Goal: Transaction & Acquisition: Book appointment/travel/reservation

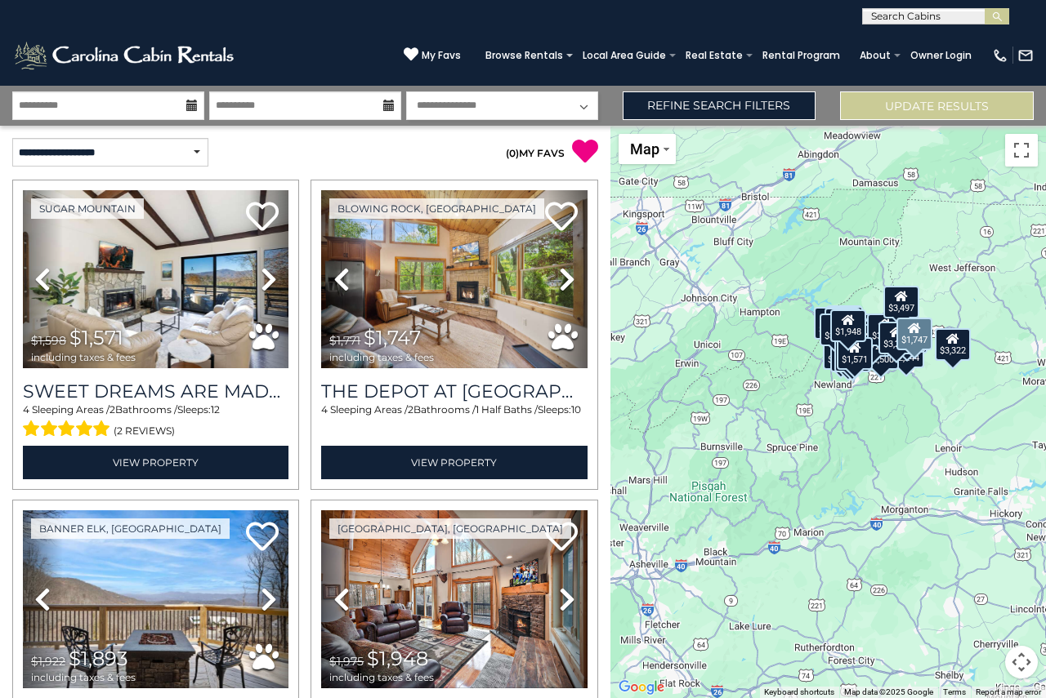
select select "*********"
click at [743, 111] on link "Refine Search Filters" at bounding box center [719, 105] width 194 height 29
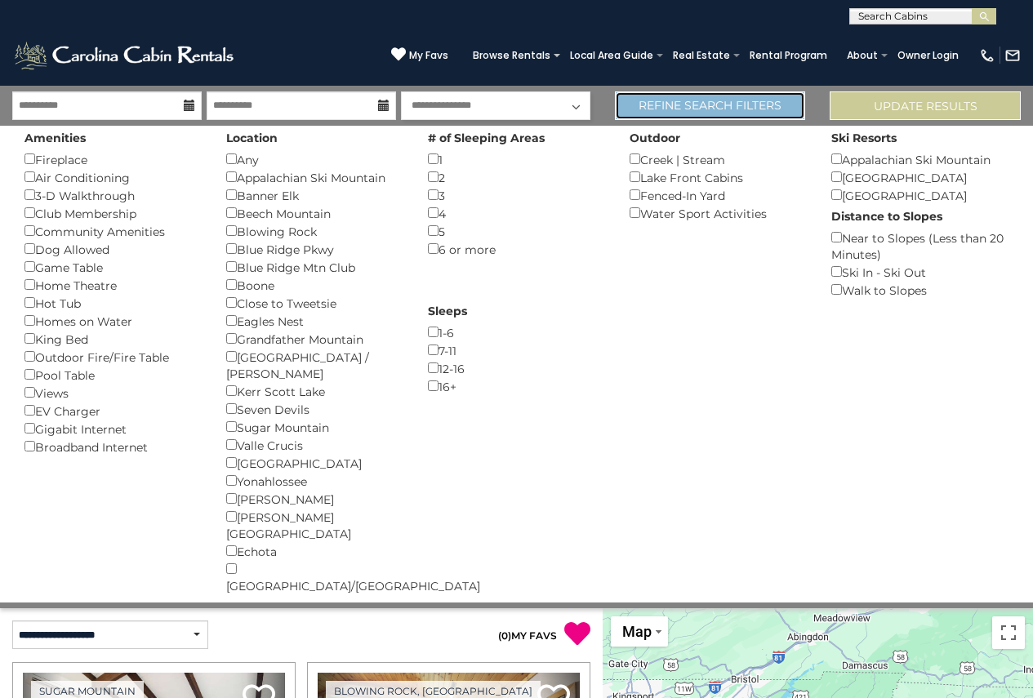
click at [800, 113] on link "Refine Search Filters" at bounding box center [710, 105] width 191 height 29
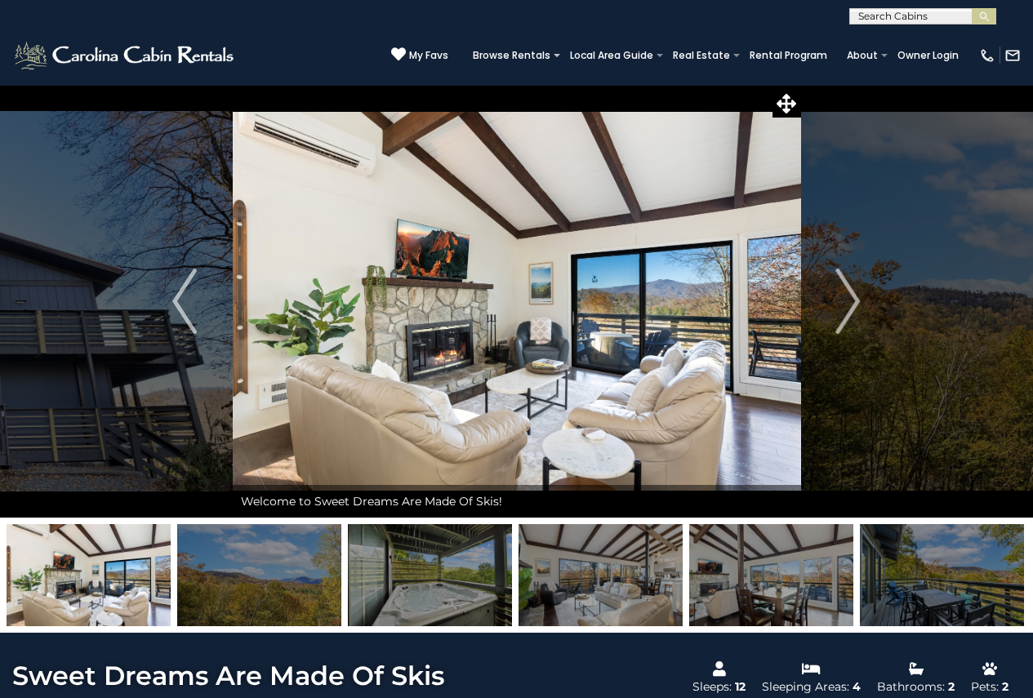
select select "*"
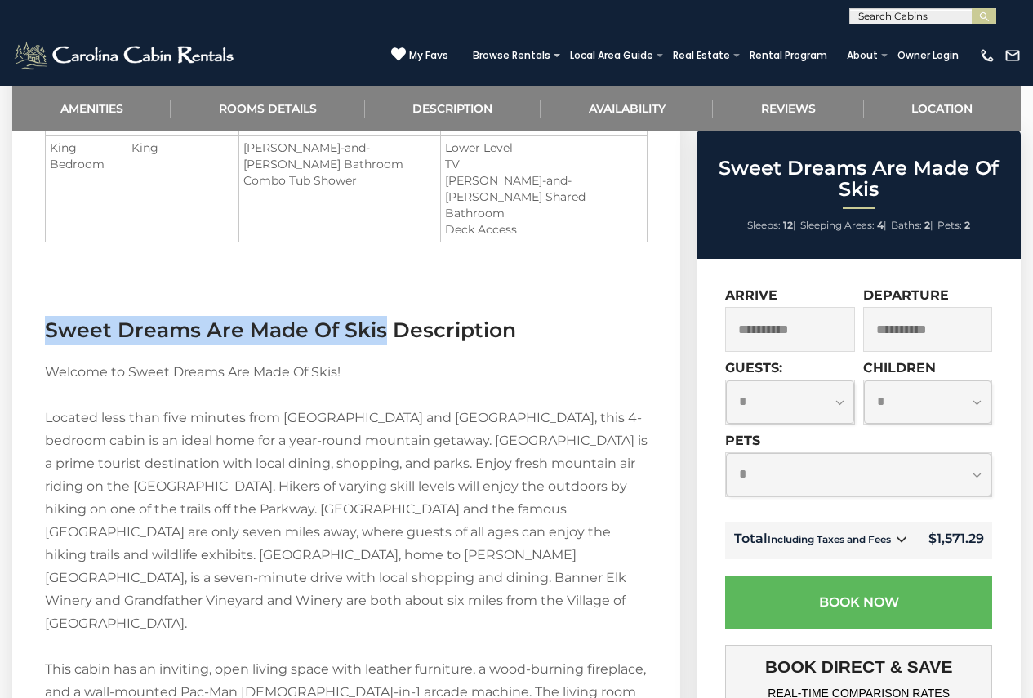
scroll to position [1536, 0]
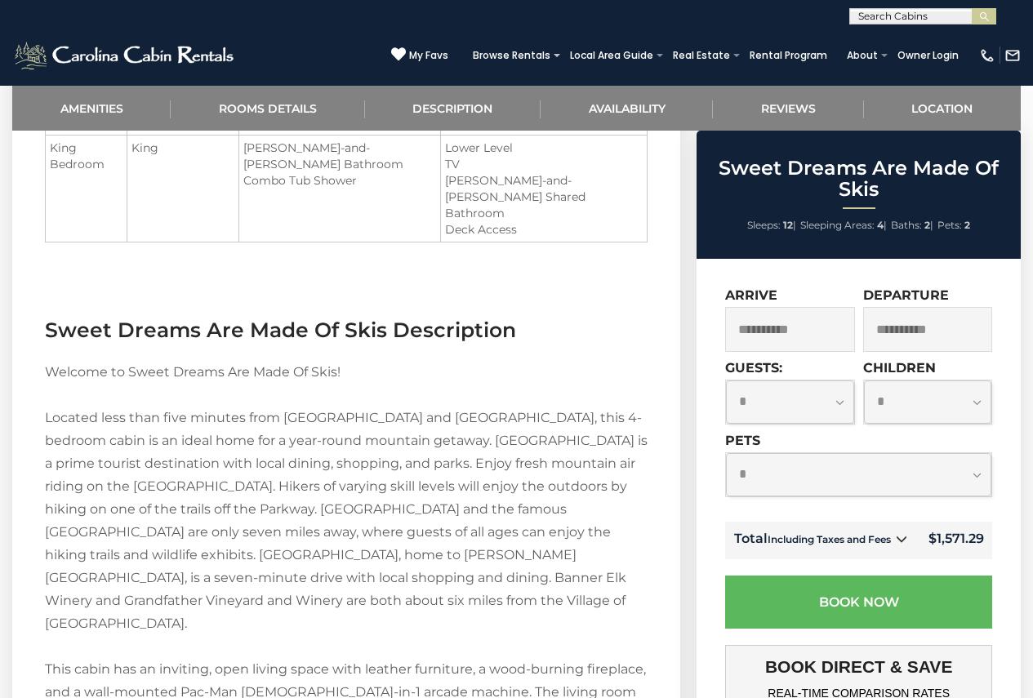
click at [899, 545] on icon at bounding box center [901, 538] width 11 height 11
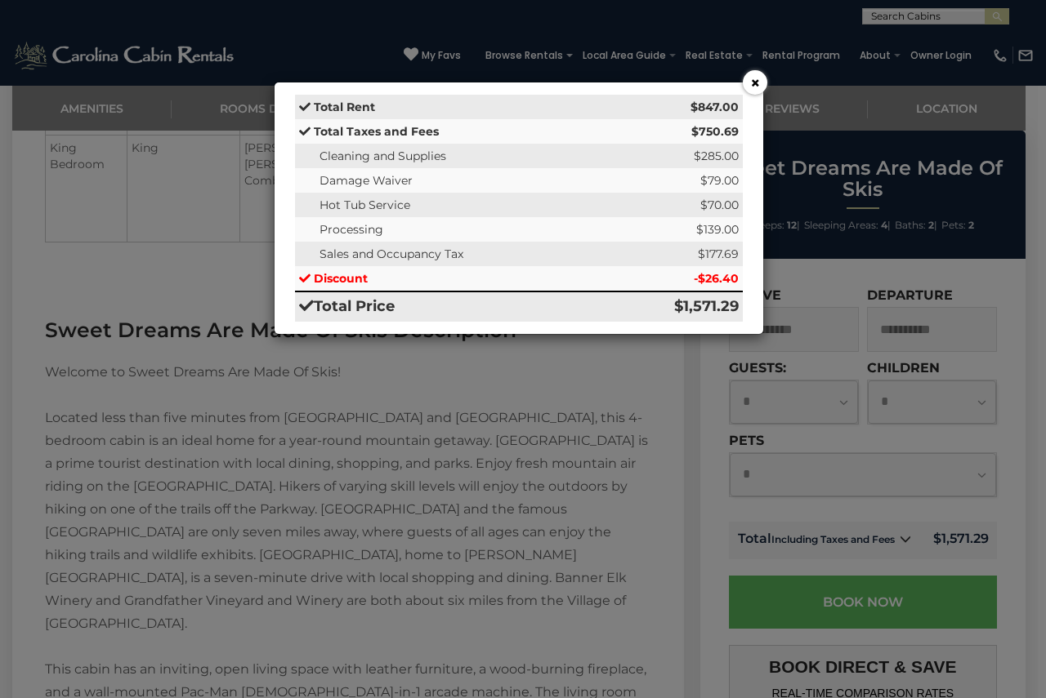
click at [691, 391] on div "× Total Rent $847.00 Total Taxes and Fees $750.69 Cleaning and Supplies $285.00…" at bounding box center [523, 349] width 1046 height 698
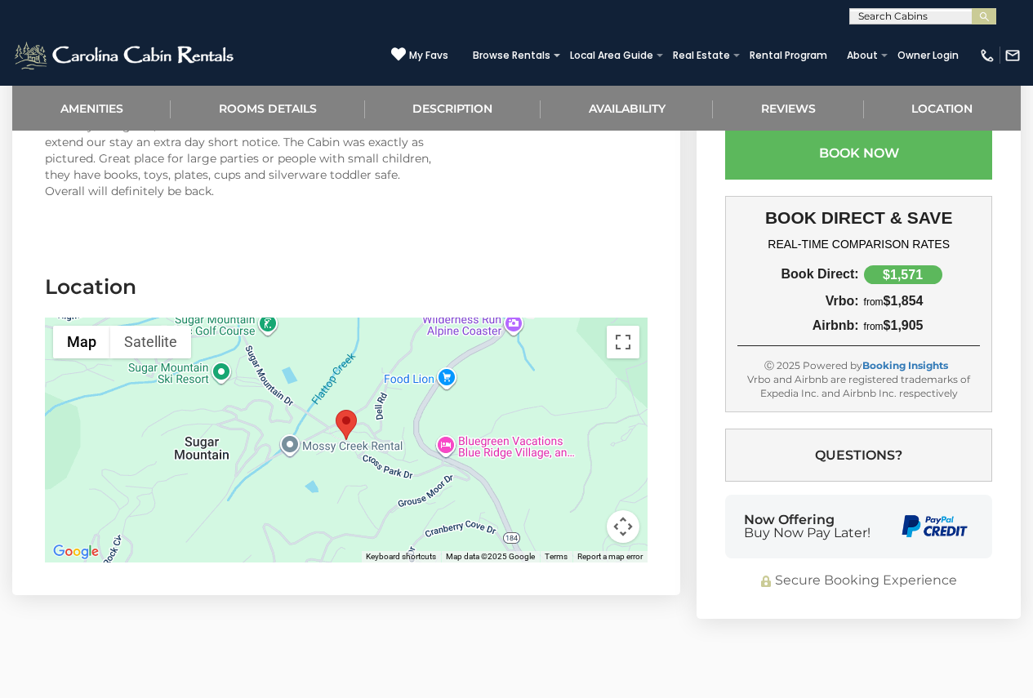
scroll to position [3251, 0]
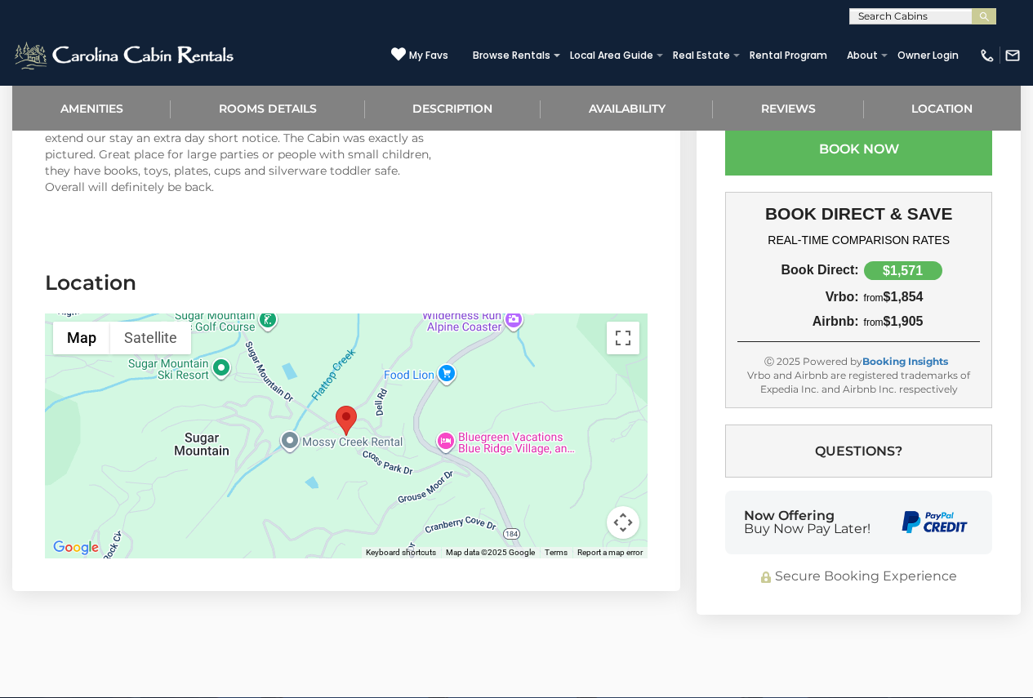
click at [522, 409] on div at bounding box center [346, 436] width 603 height 245
click at [448, 406] on div at bounding box center [346, 436] width 603 height 245
click at [83, 322] on button "Map" at bounding box center [81, 338] width 57 height 33
click at [448, 408] on div at bounding box center [346, 436] width 603 height 245
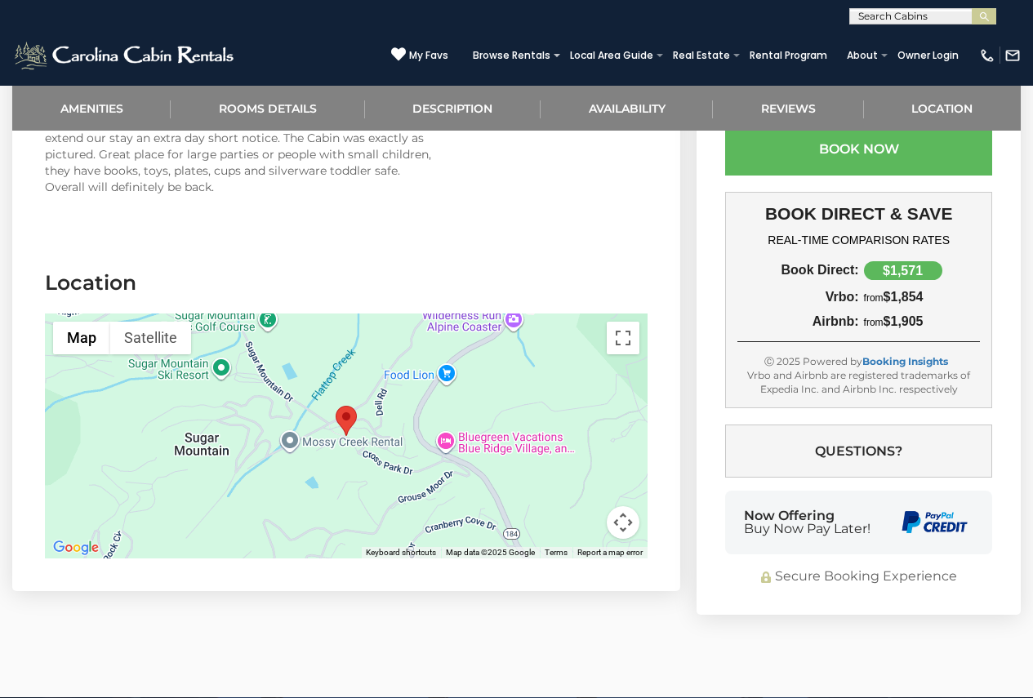
click at [448, 408] on div at bounding box center [346, 436] width 603 height 245
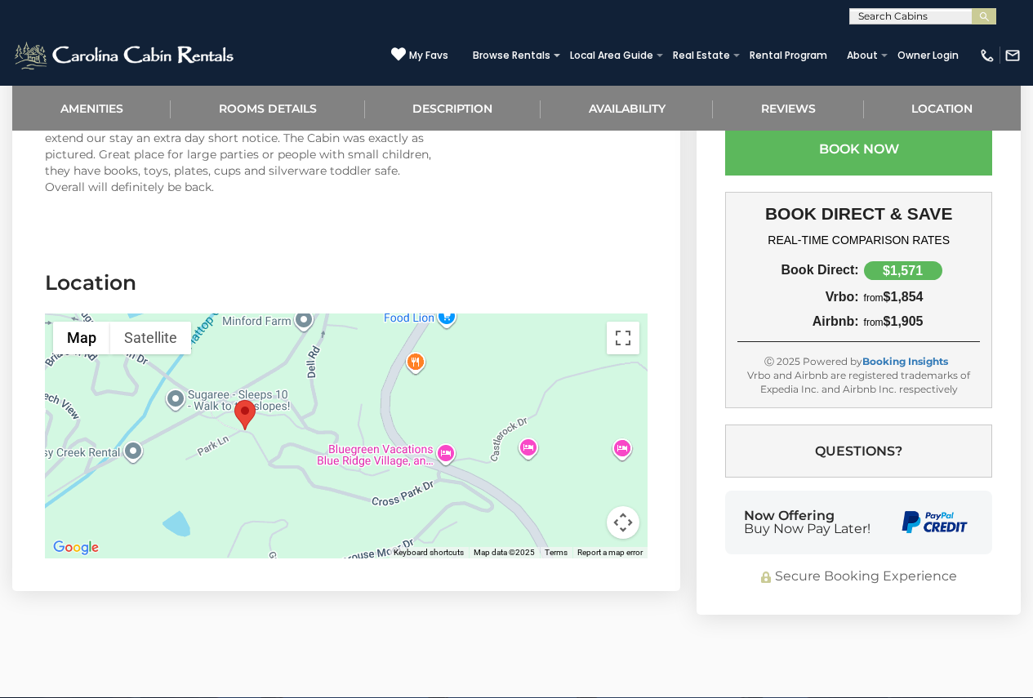
click at [446, 422] on div at bounding box center [346, 436] width 603 height 245
click at [397, 426] on div at bounding box center [346, 436] width 603 height 245
click at [626, 506] on button "Map camera controls" at bounding box center [623, 522] width 33 height 33
click at [587, 506] on button "Zoom out" at bounding box center [582, 522] width 33 height 33
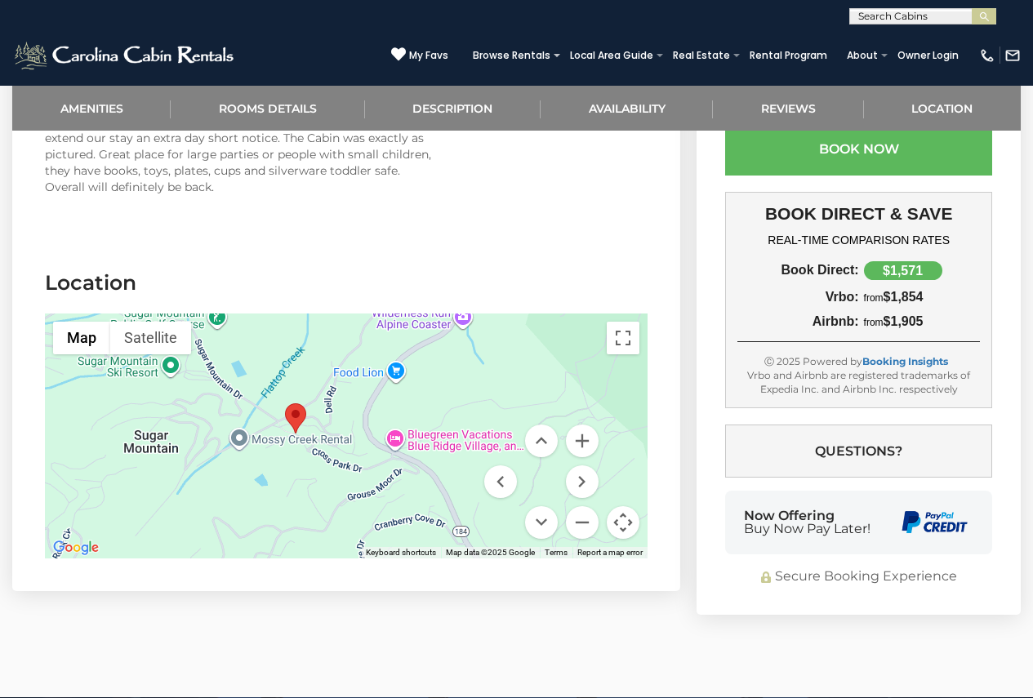
click at [623, 506] on button "Map camera controls" at bounding box center [623, 522] width 33 height 33
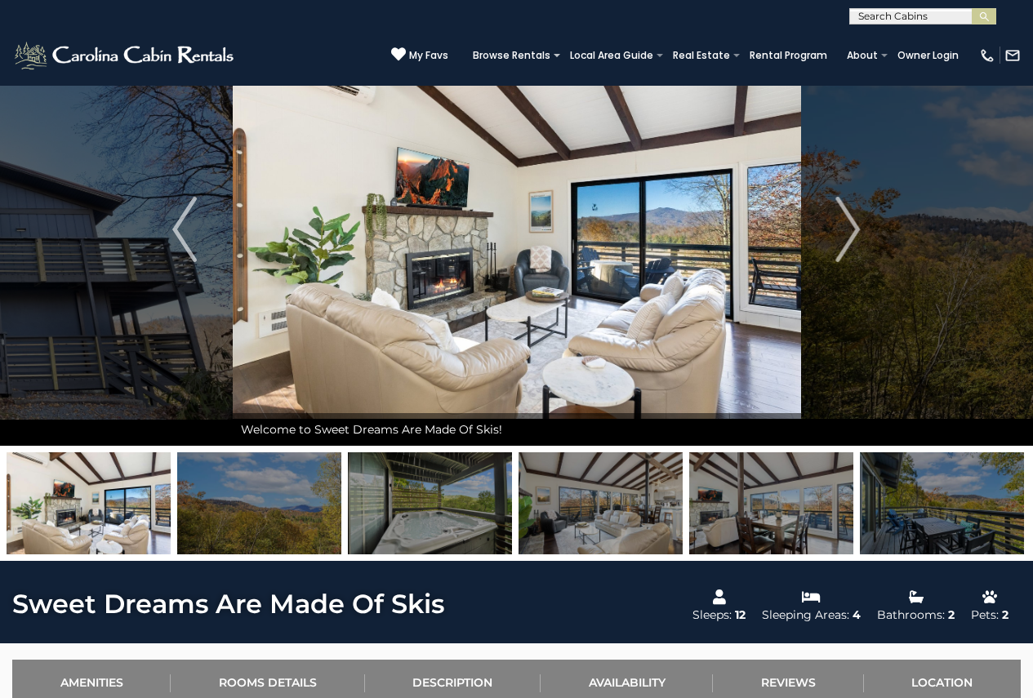
scroll to position [65, 0]
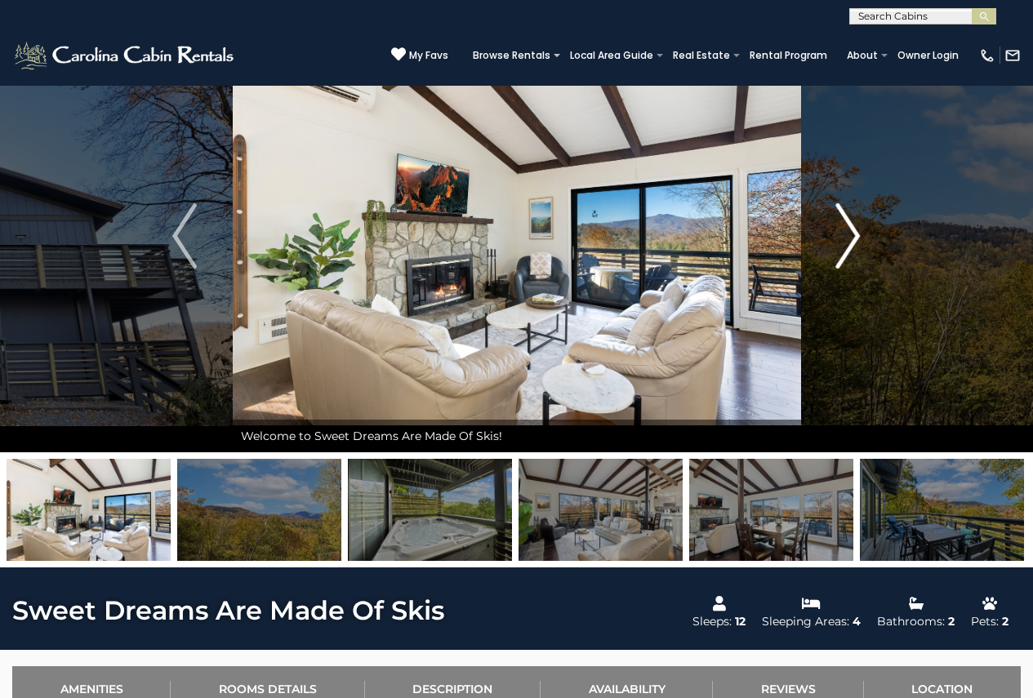
click at [848, 241] on img "Next" at bounding box center [848, 235] width 25 height 65
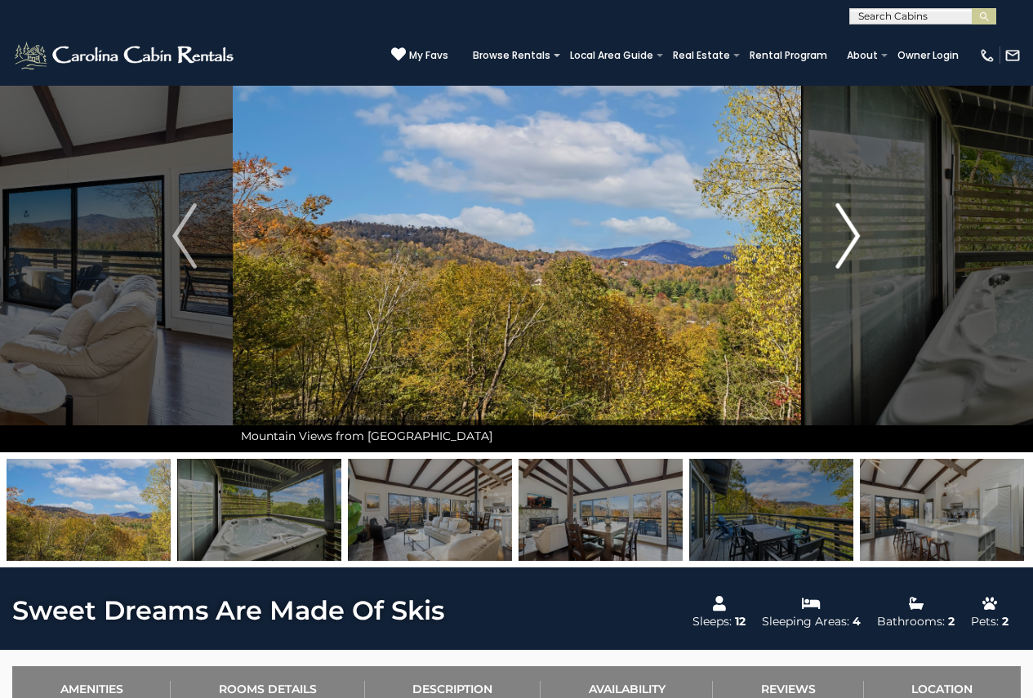
click at [848, 241] on img "Next" at bounding box center [848, 235] width 25 height 65
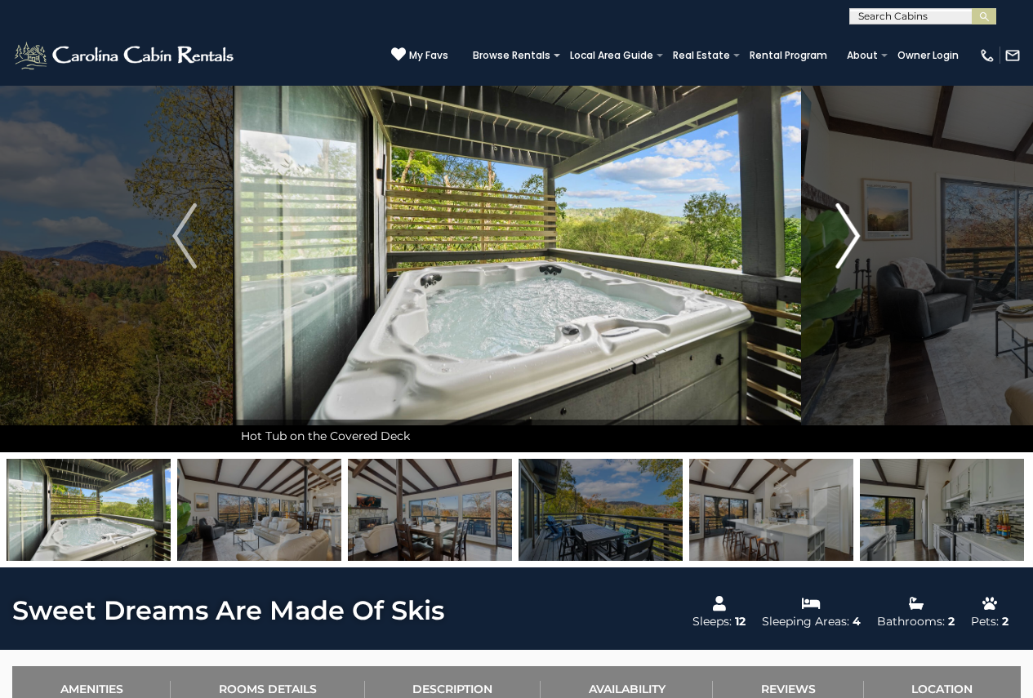
click at [848, 241] on img "Next" at bounding box center [848, 235] width 25 height 65
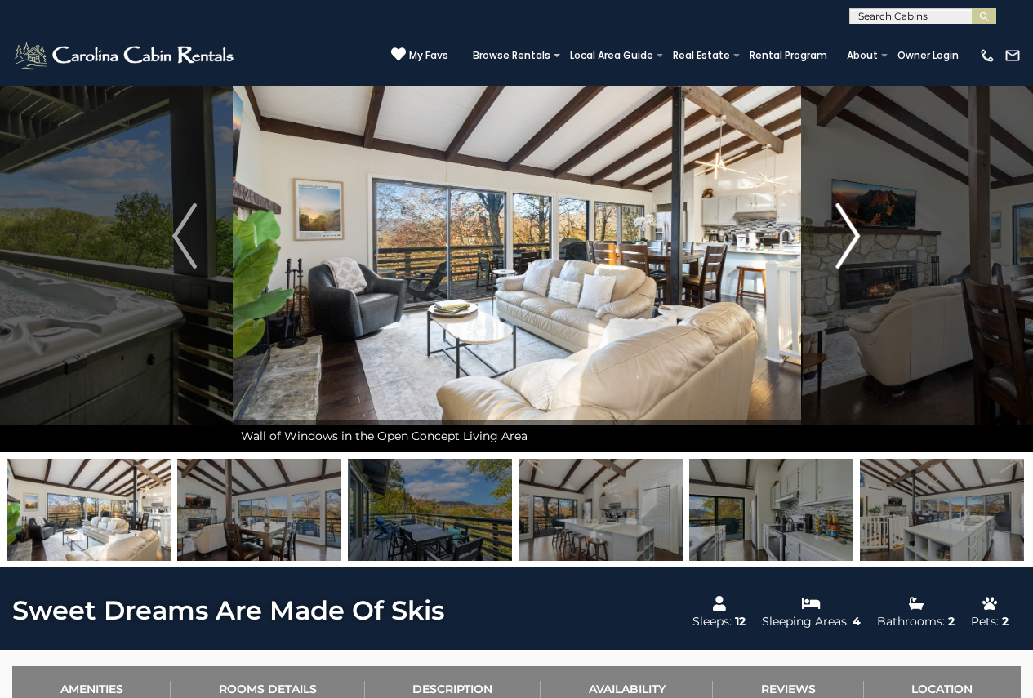
click at [848, 241] on img "Next" at bounding box center [848, 235] width 25 height 65
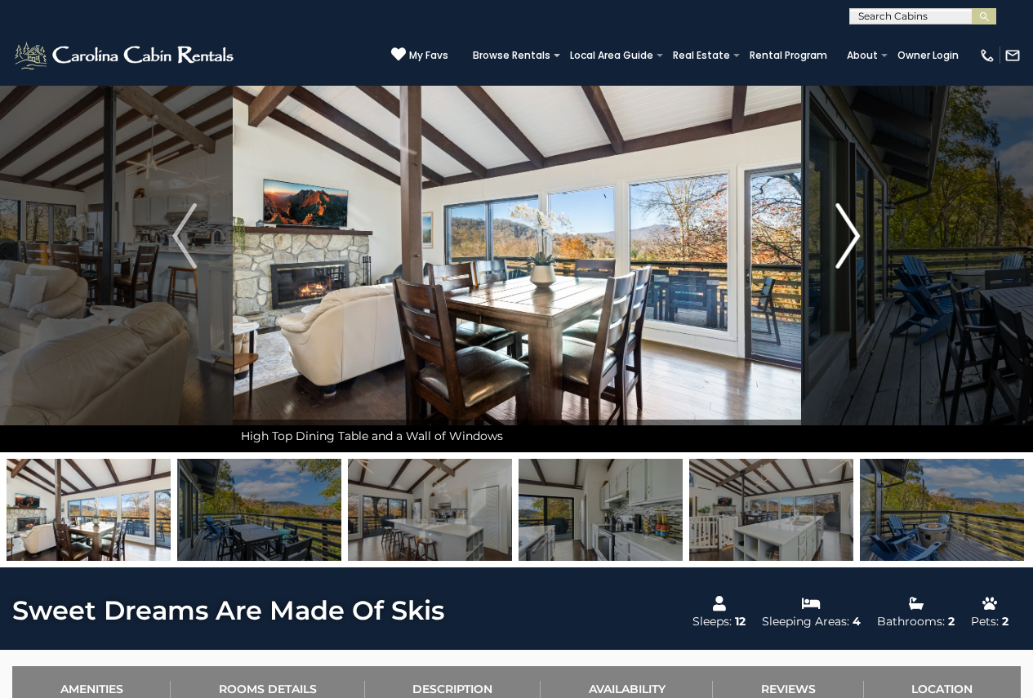
click at [848, 241] on img "Next" at bounding box center [848, 235] width 25 height 65
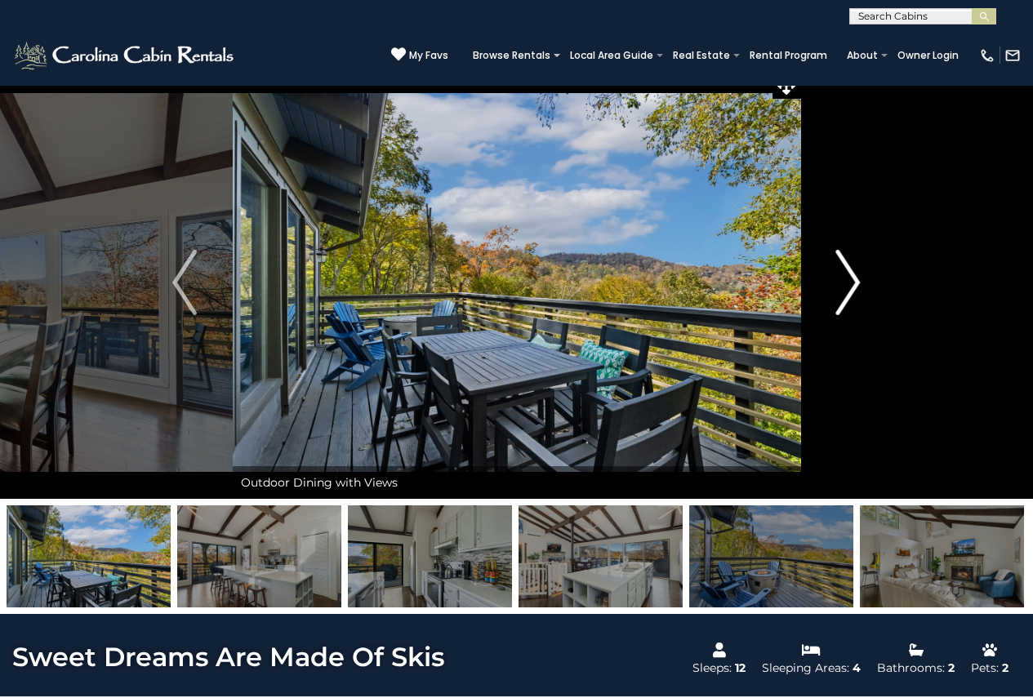
scroll to position [0, 0]
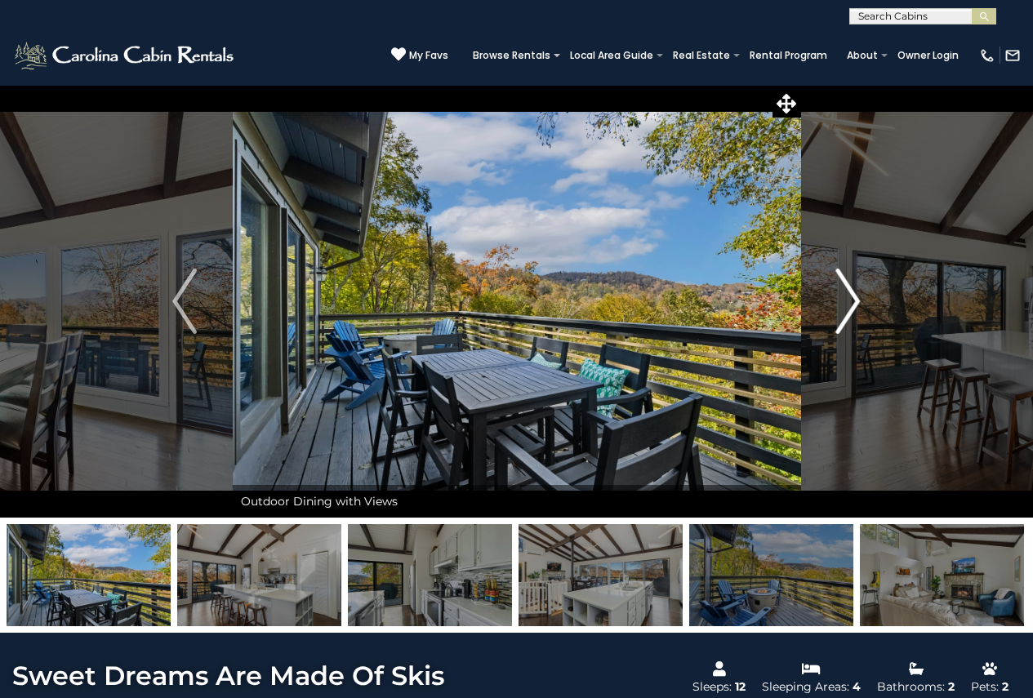
click at [832, 301] on button "Next" at bounding box center [849, 301] width 96 height 433
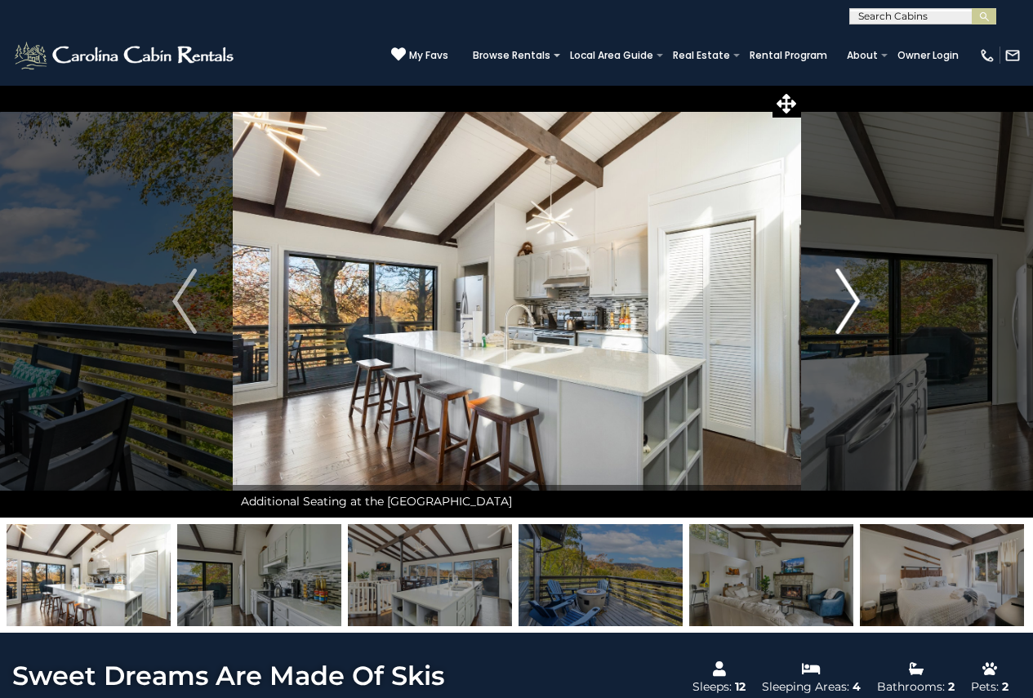
click at [832, 301] on button "Next" at bounding box center [849, 301] width 96 height 433
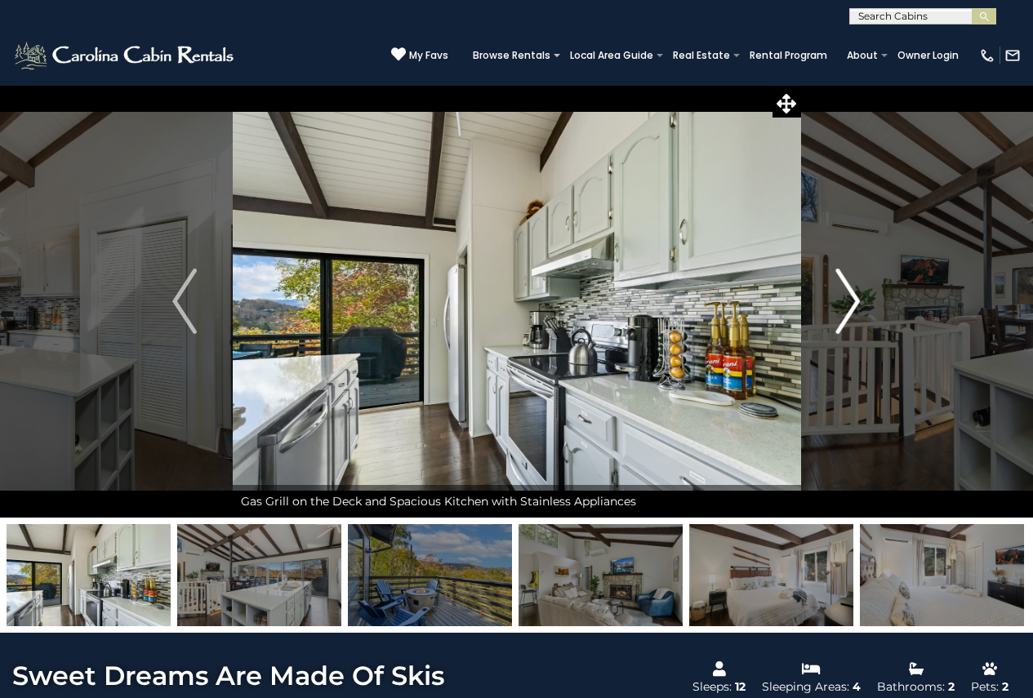
click at [832, 301] on button "Next" at bounding box center [849, 301] width 96 height 433
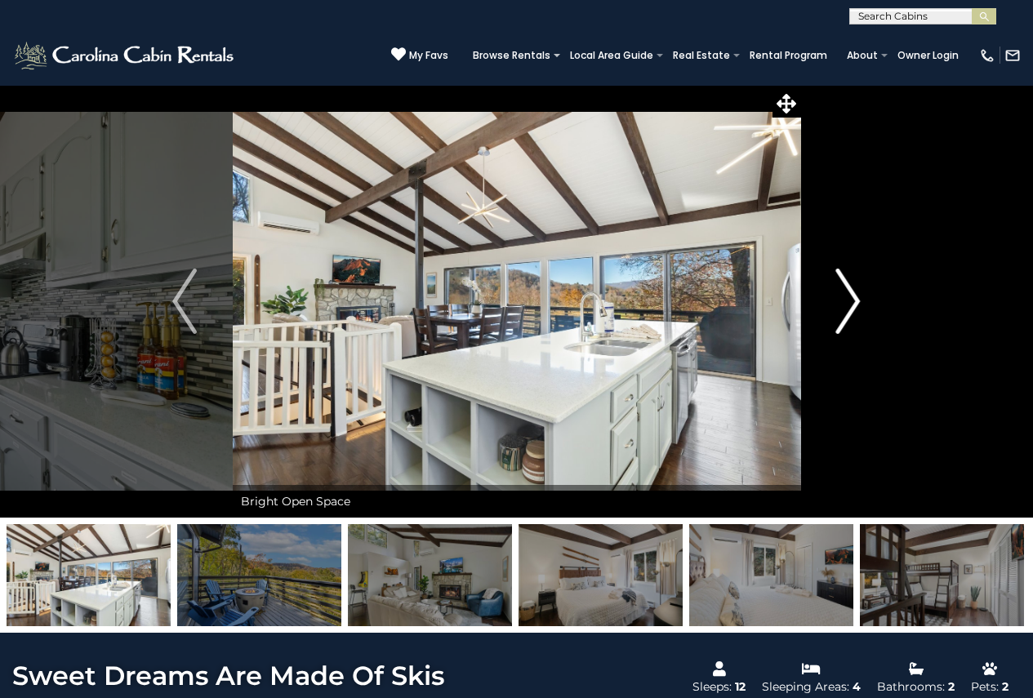
click at [832, 301] on button "Next" at bounding box center [849, 301] width 96 height 433
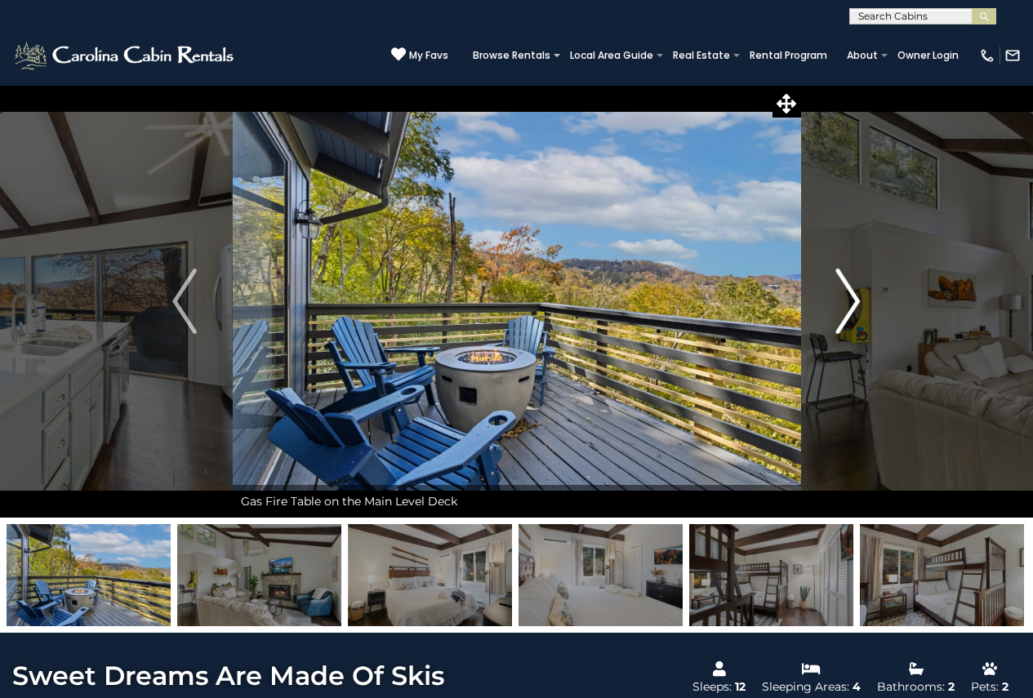
click at [832, 301] on button "Next" at bounding box center [849, 301] width 96 height 433
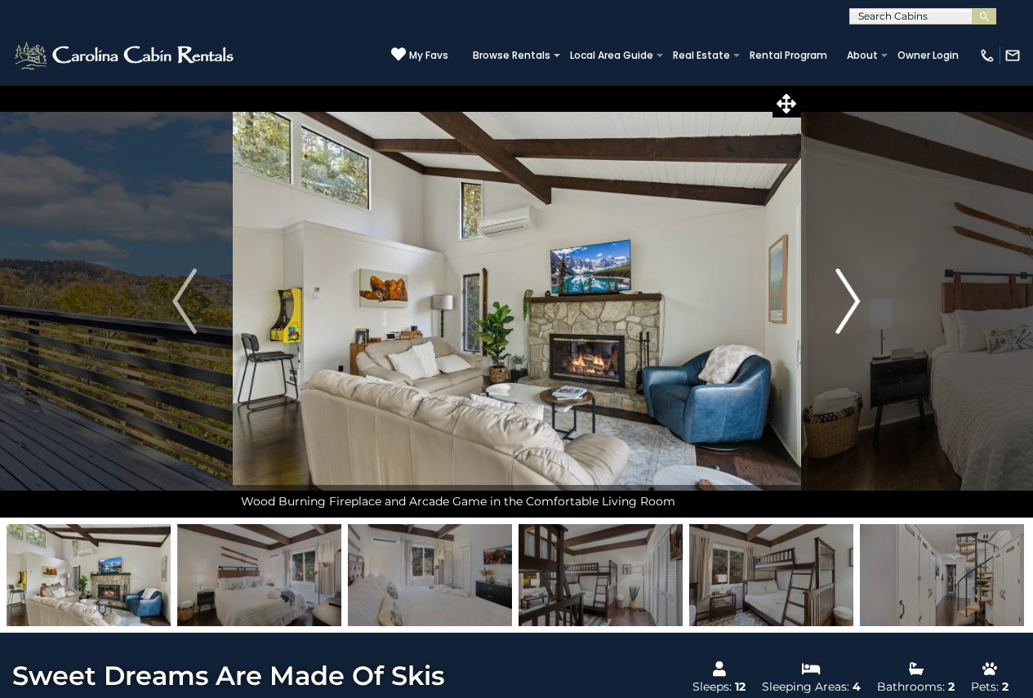
click at [832, 301] on button "Next" at bounding box center [849, 301] width 96 height 433
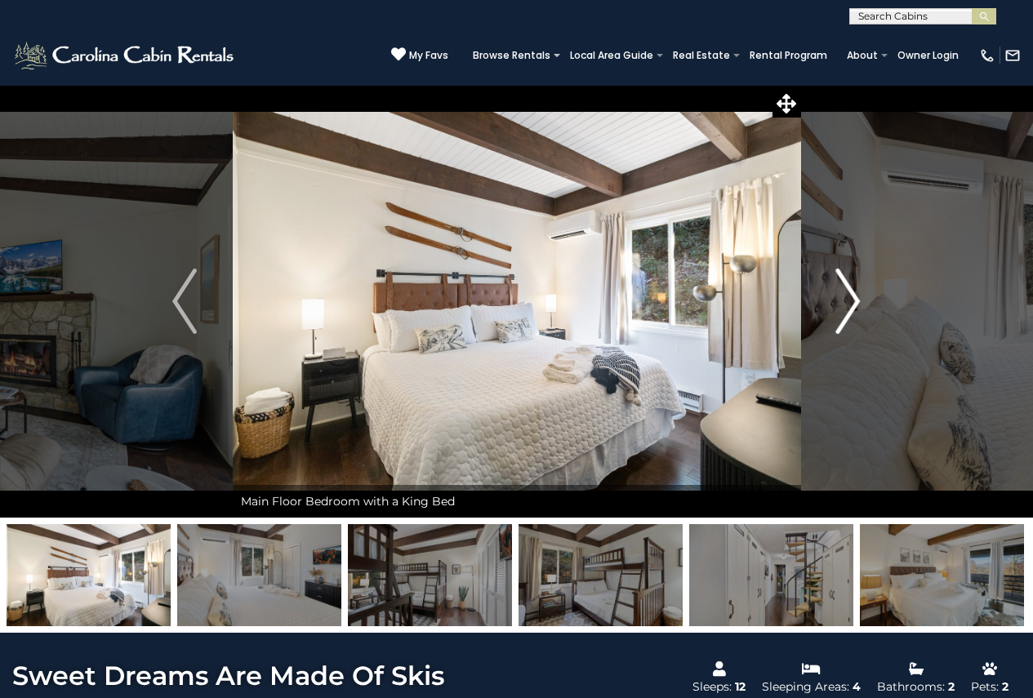
click at [832, 301] on button "Next" at bounding box center [849, 301] width 96 height 433
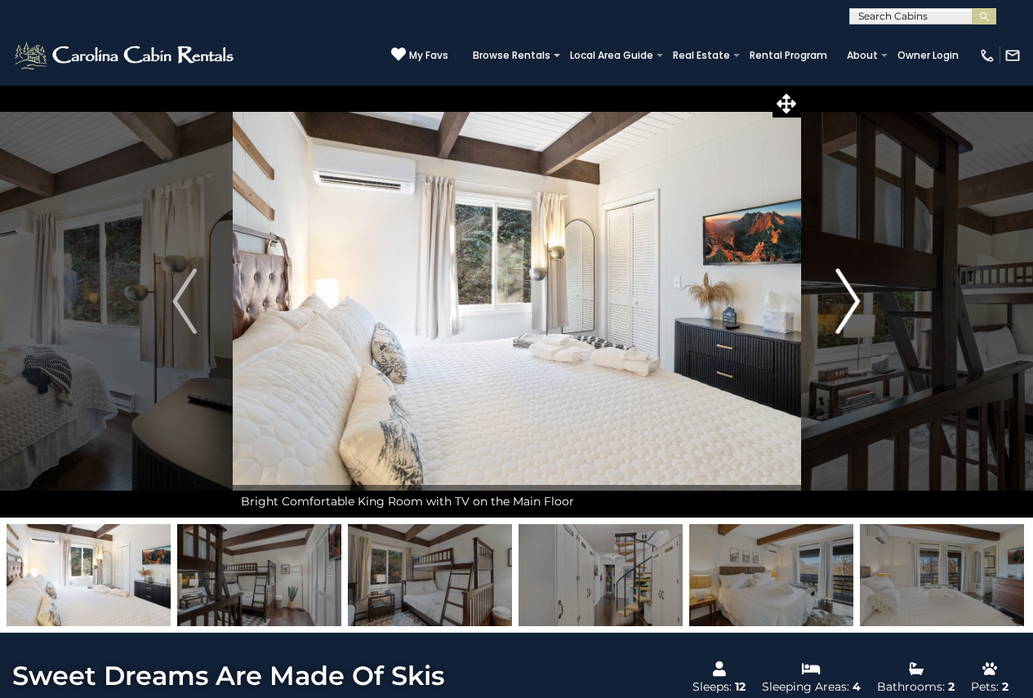
click at [832, 301] on button "Next" at bounding box center [849, 301] width 96 height 433
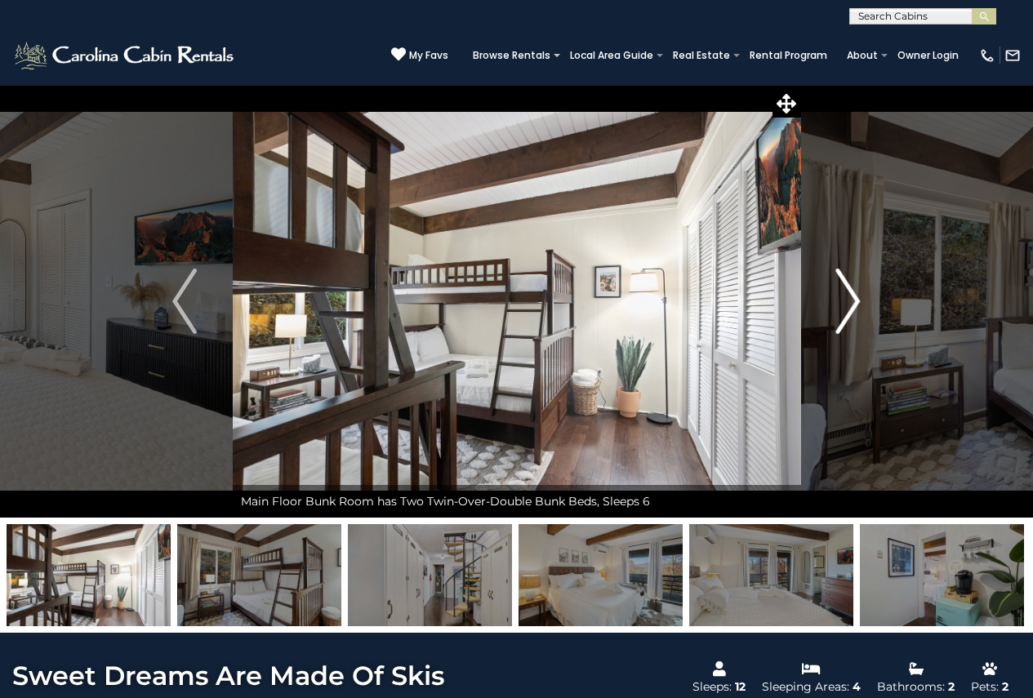
click at [832, 301] on button "Next" at bounding box center [849, 301] width 96 height 433
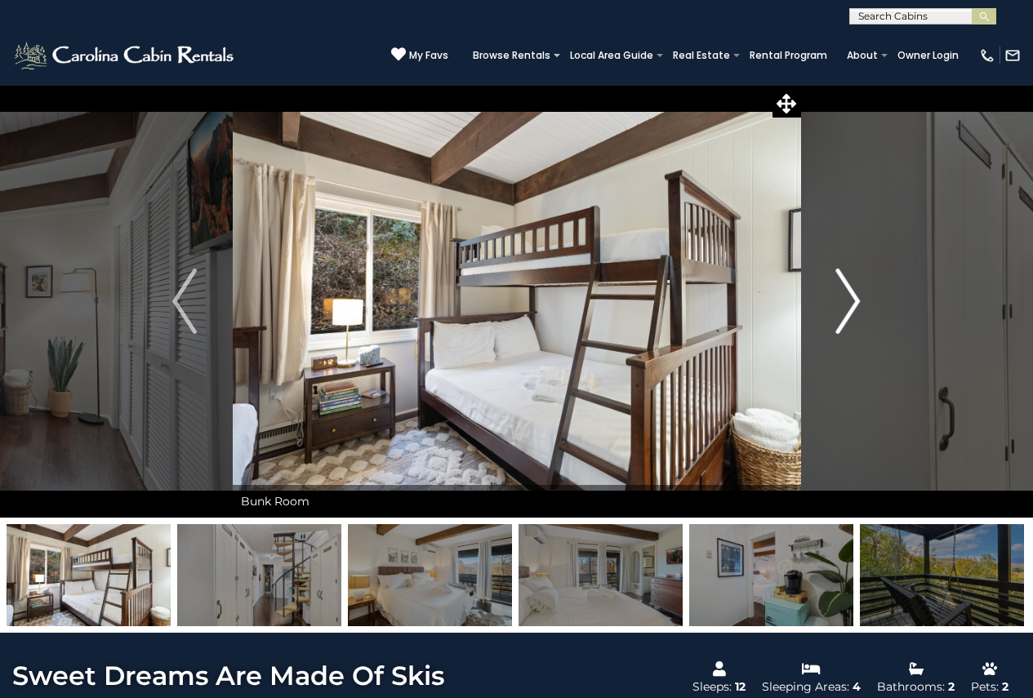
click at [832, 301] on button "Next" at bounding box center [849, 301] width 96 height 433
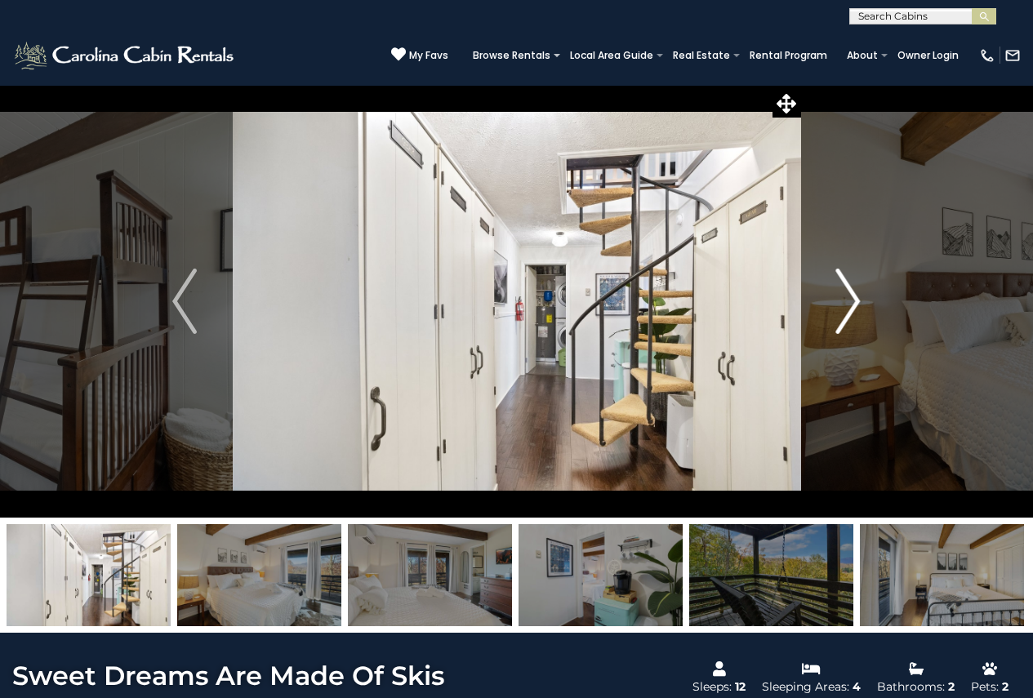
click at [832, 301] on button "Next" at bounding box center [849, 301] width 96 height 433
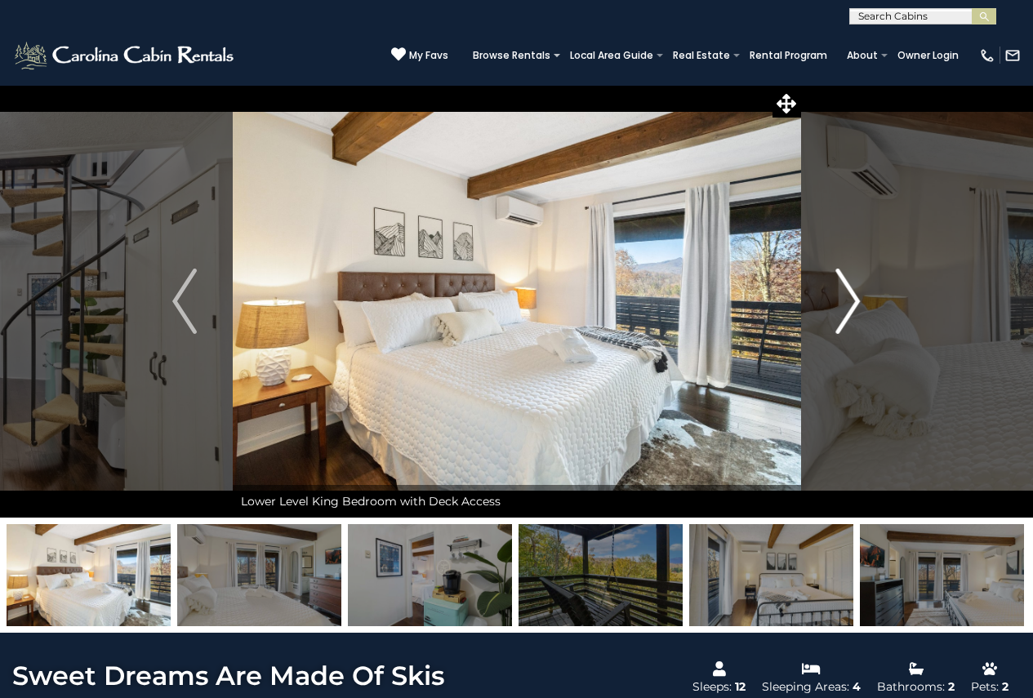
click at [832, 301] on button "Next" at bounding box center [849, 301] width 96 height 433
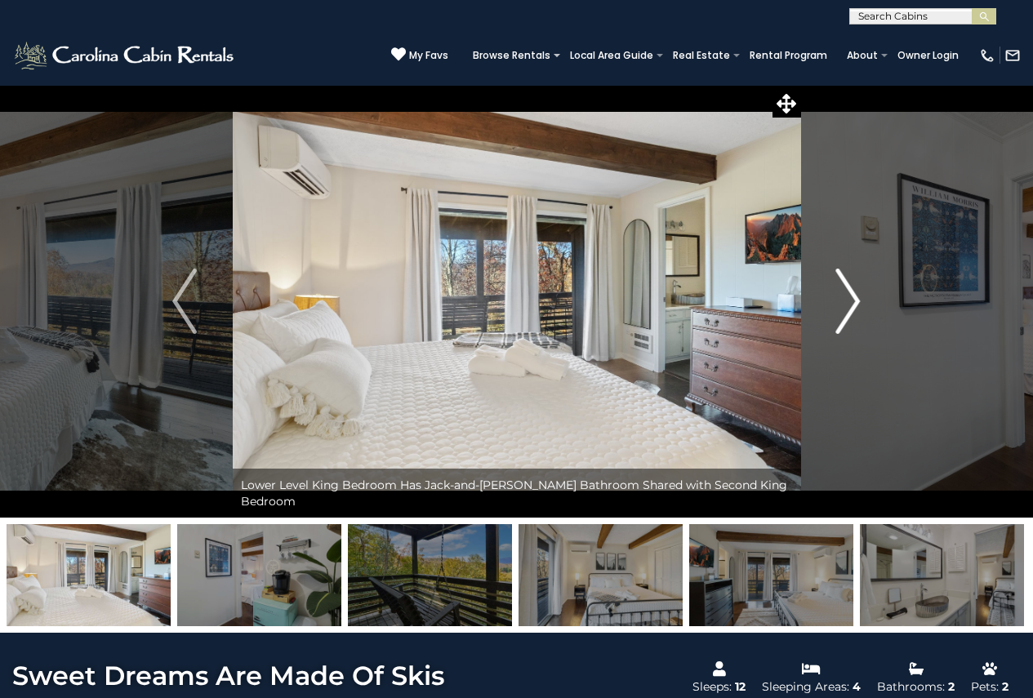
click at [832, 301] on button "Next" at bounding box center [849, 301] width 96 height 433
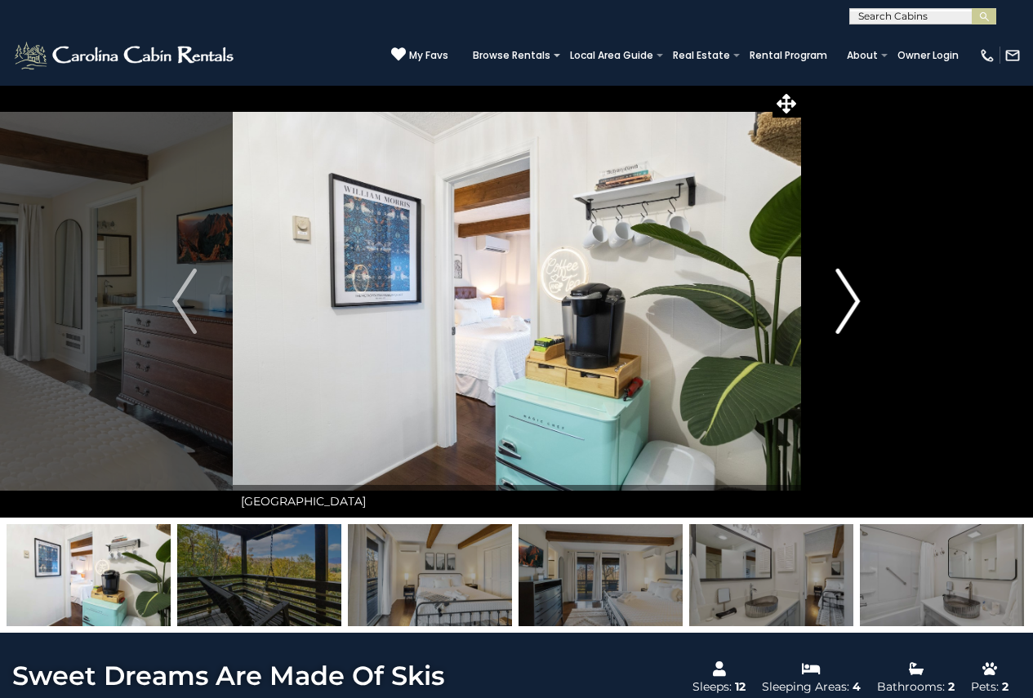
click at [832, 301] on button "Next" at bounding box center [849, 301] width 96 height 433
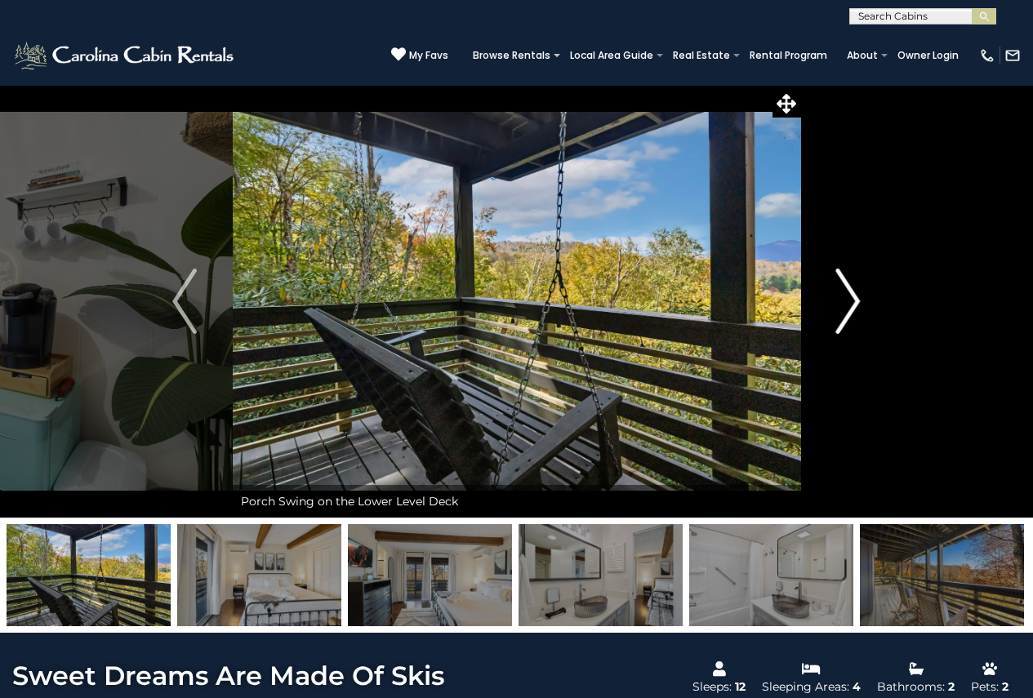
click at [832, 301] on button "Next" at bounding box center [849, 301] width 96 height 433
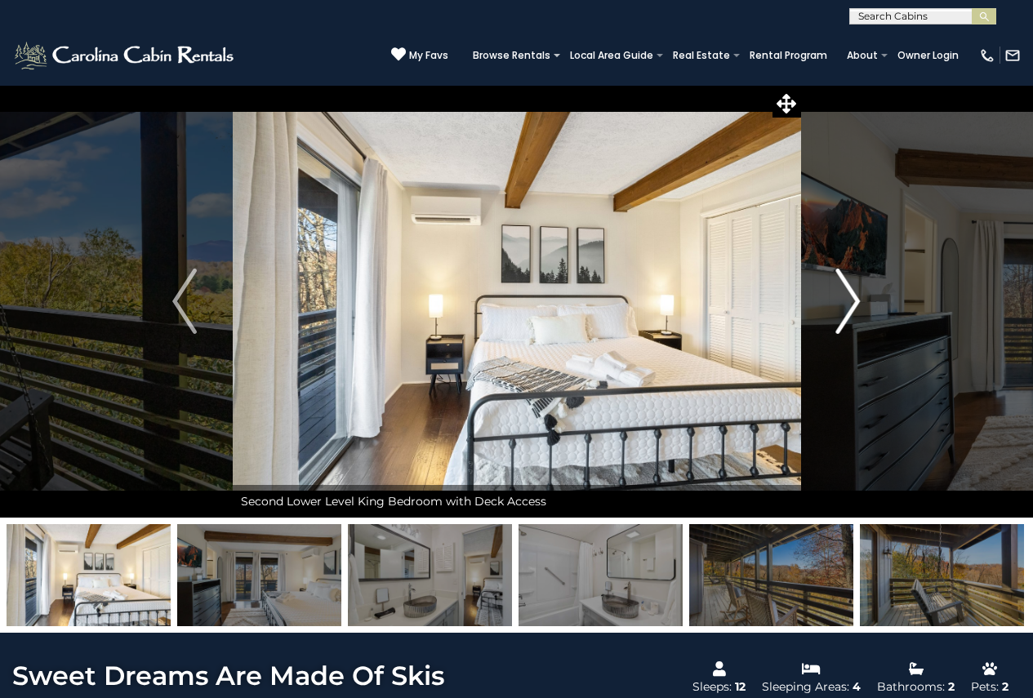
click at [832, 301] on button "Next" at bounding box center [849, 301] width 96 height 433
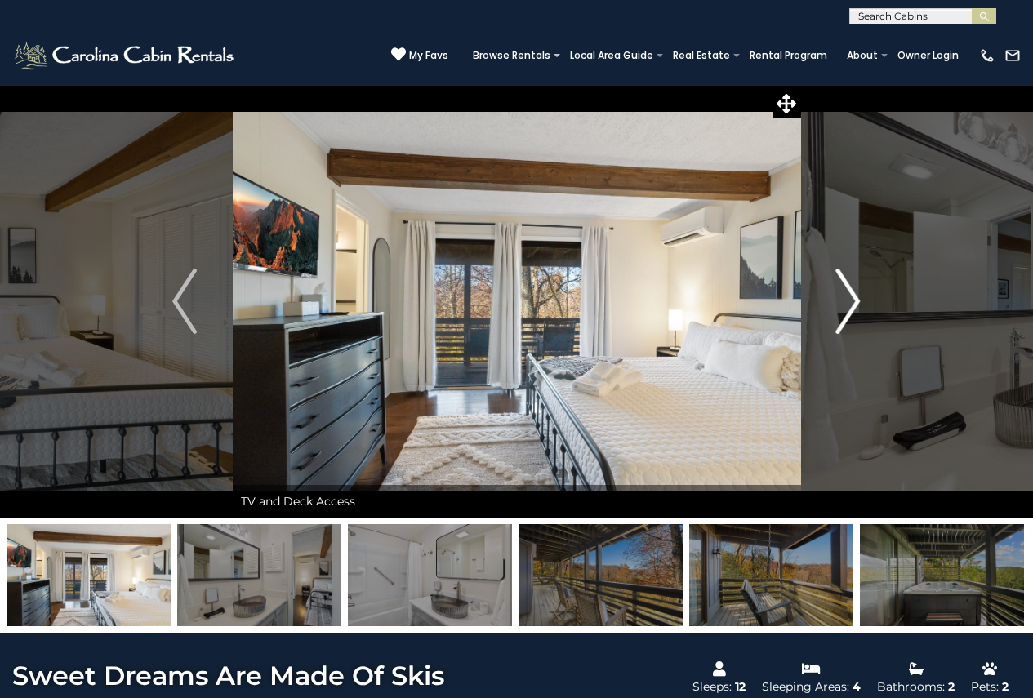
click at [832, 301] on button "Next" at bounding box center [849, 301] width 96 height 433
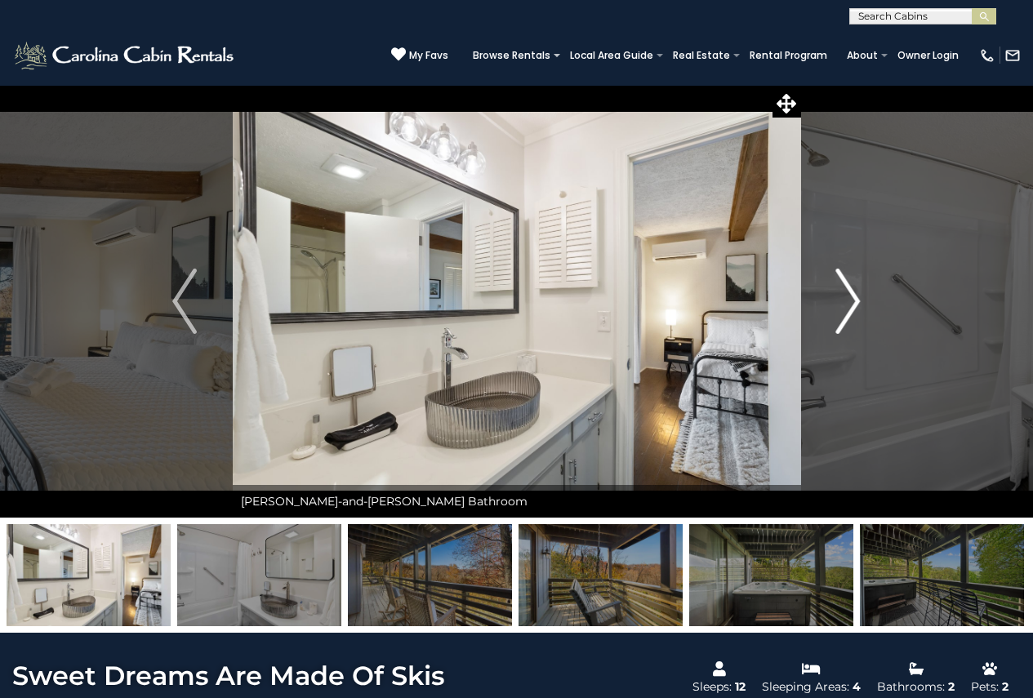
click at [832, 301] on button "Next" at bounding box center [849, 301] width 96 height 433
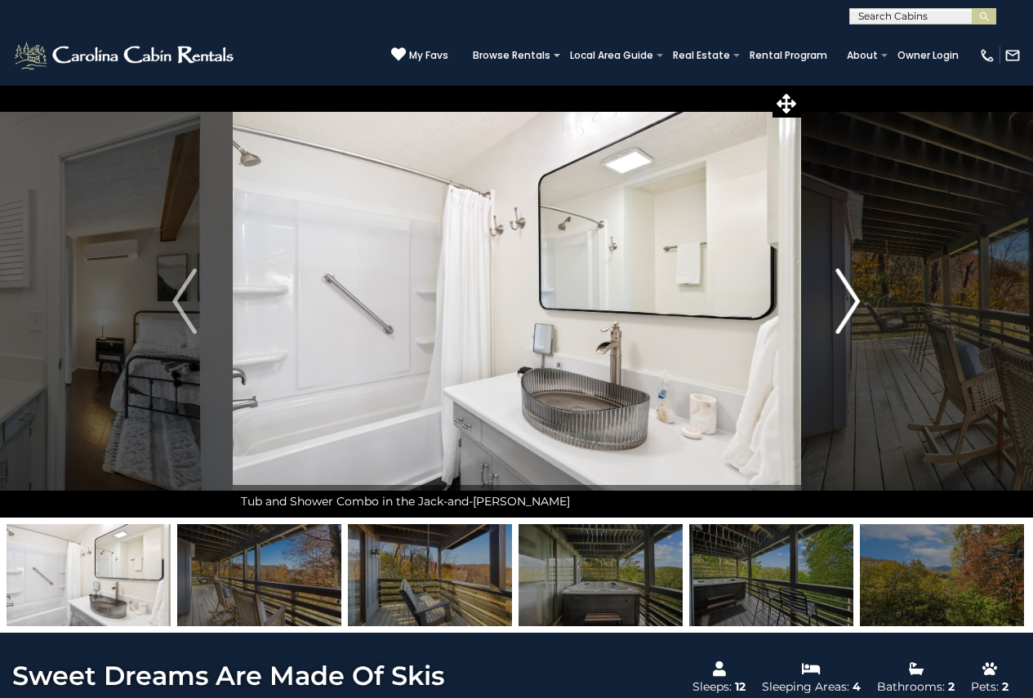
click at [832, 301] on button "Next" at bounding box center [849, 301] width 96 height 433
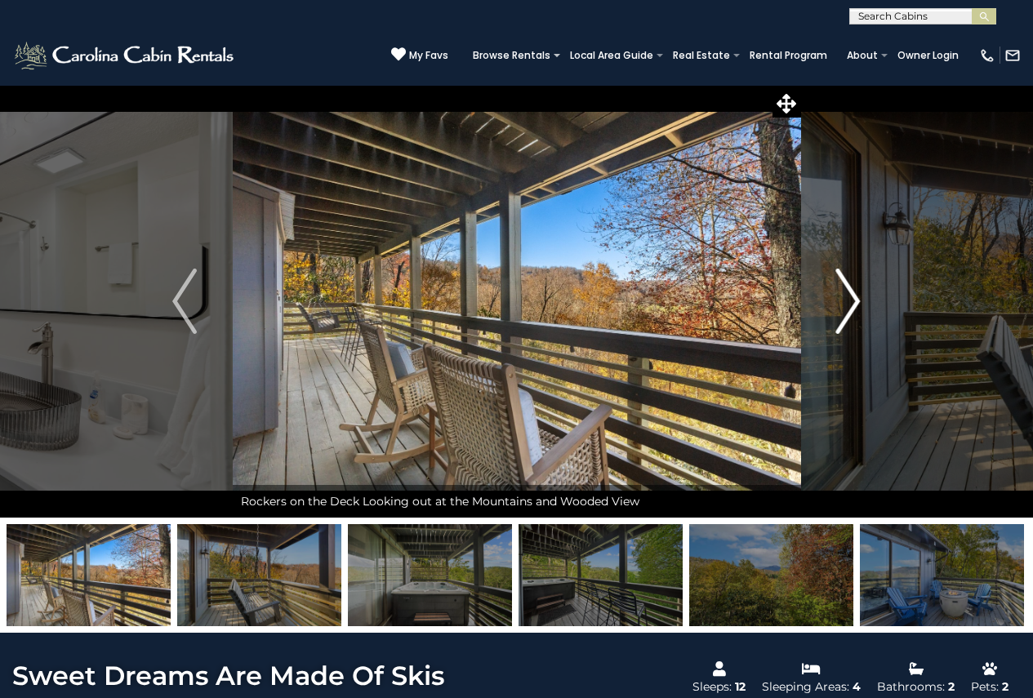
click at [832, 301] on button "Next" at bounding box center [849, 301] width 96 height 433
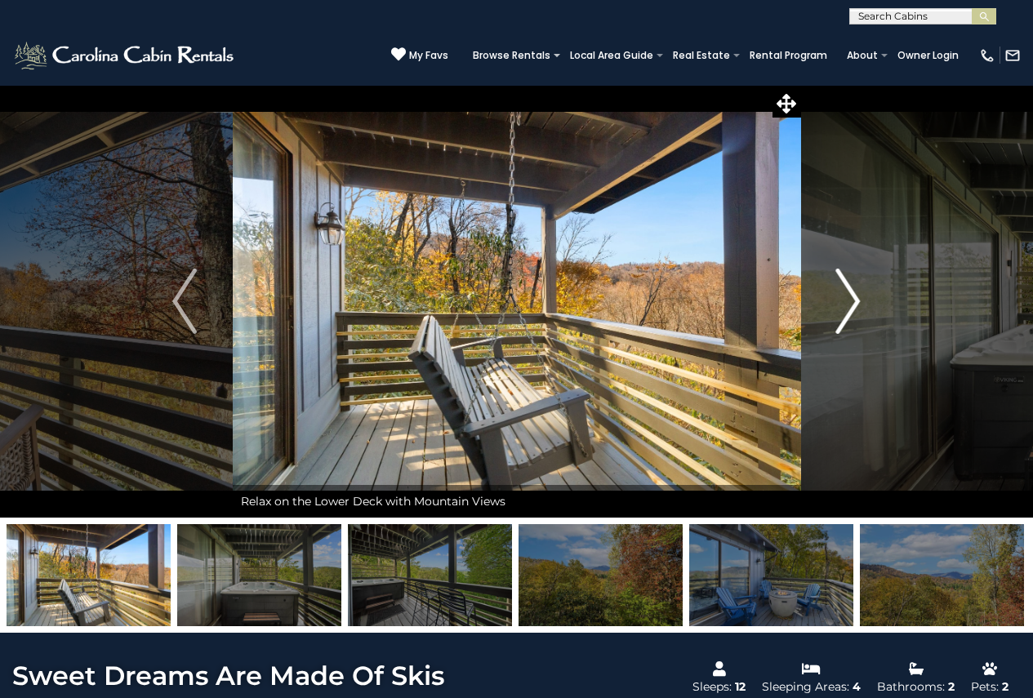
click at [832, 301] on button "Next" at bounding box center [849, 301] width 96 height 433
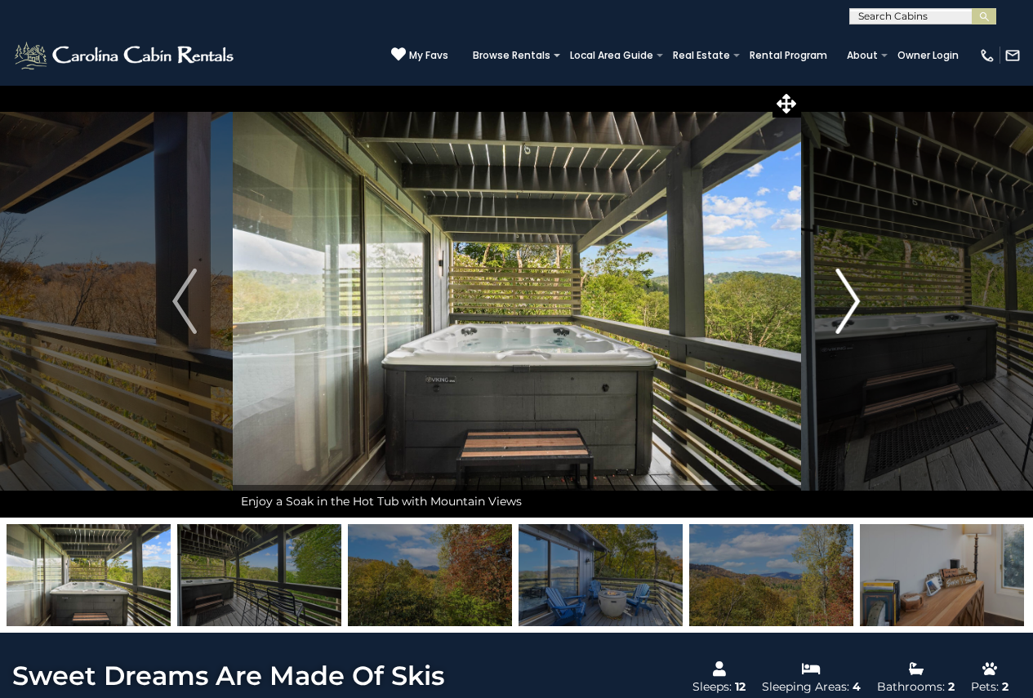
click at [832, 301] on button "Next" at bounding box center [849, 301] width 96 height 433
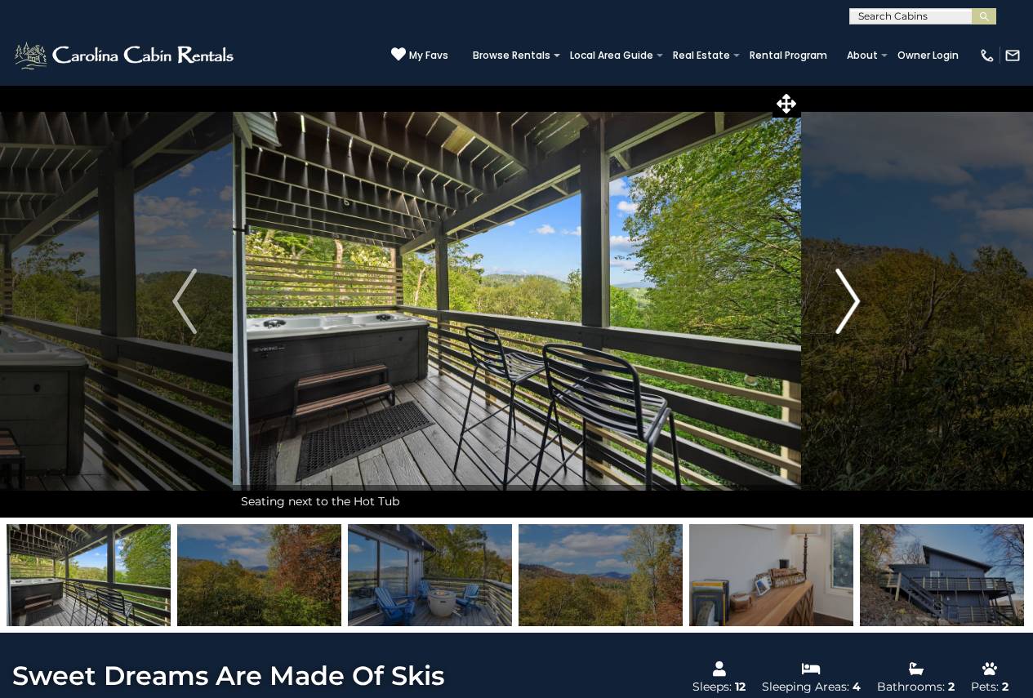
click at [832, 301] on button "Next" at bounding box center [849, 301] width 96 height 433
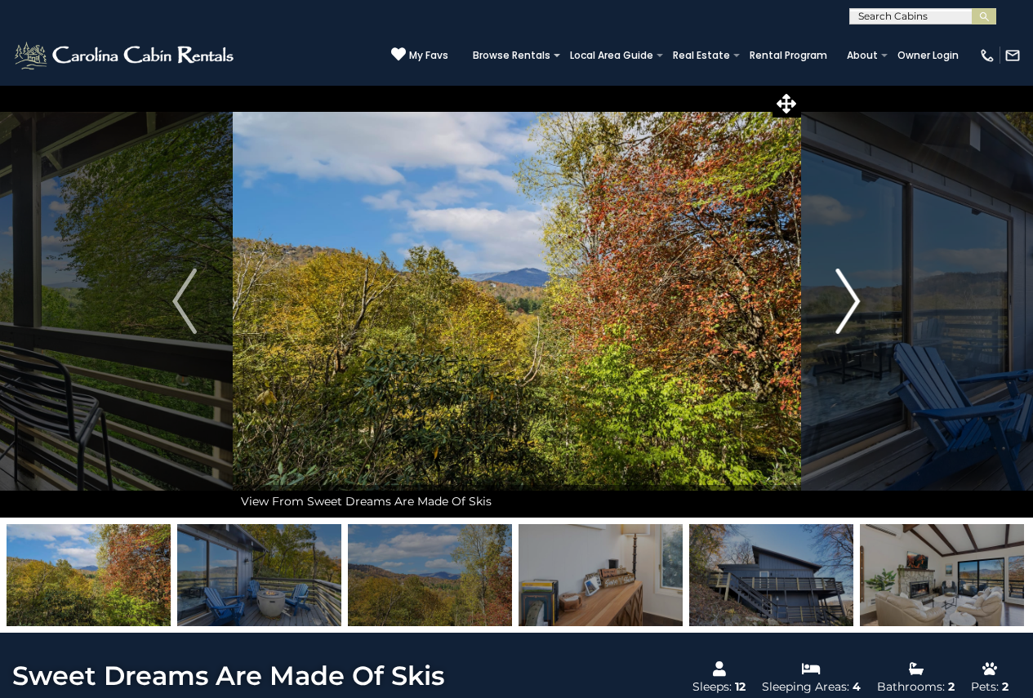
click at [832, 301] on button "Next" at bounding box center [849, 301] width 96 height 433
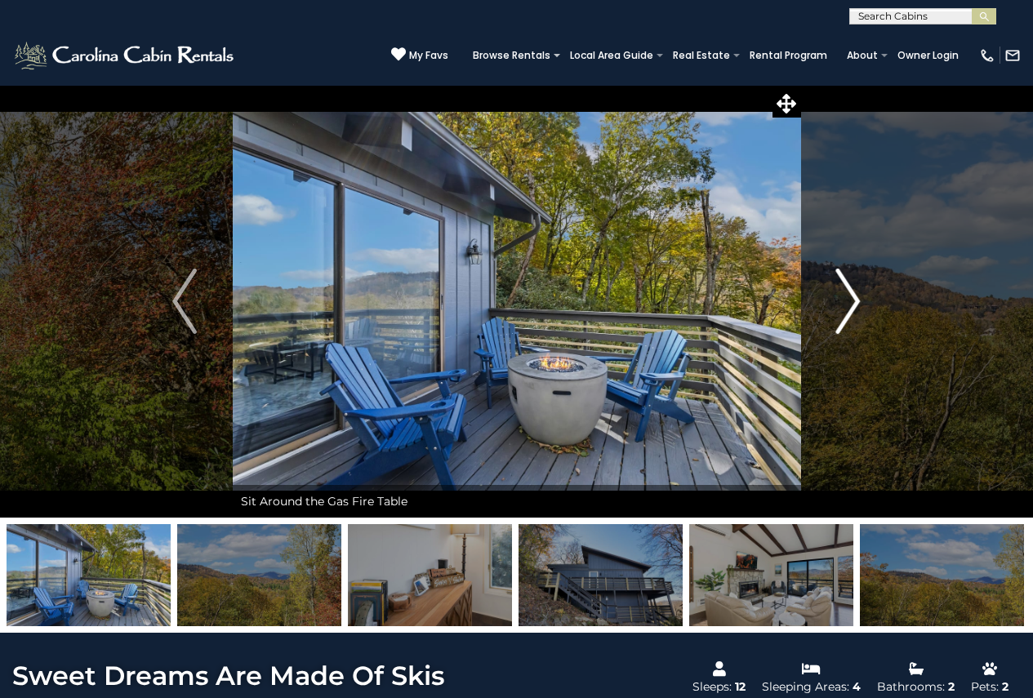
click at [832, 301] on button "Next" at bounding box center [849, 301] width 96 height 433
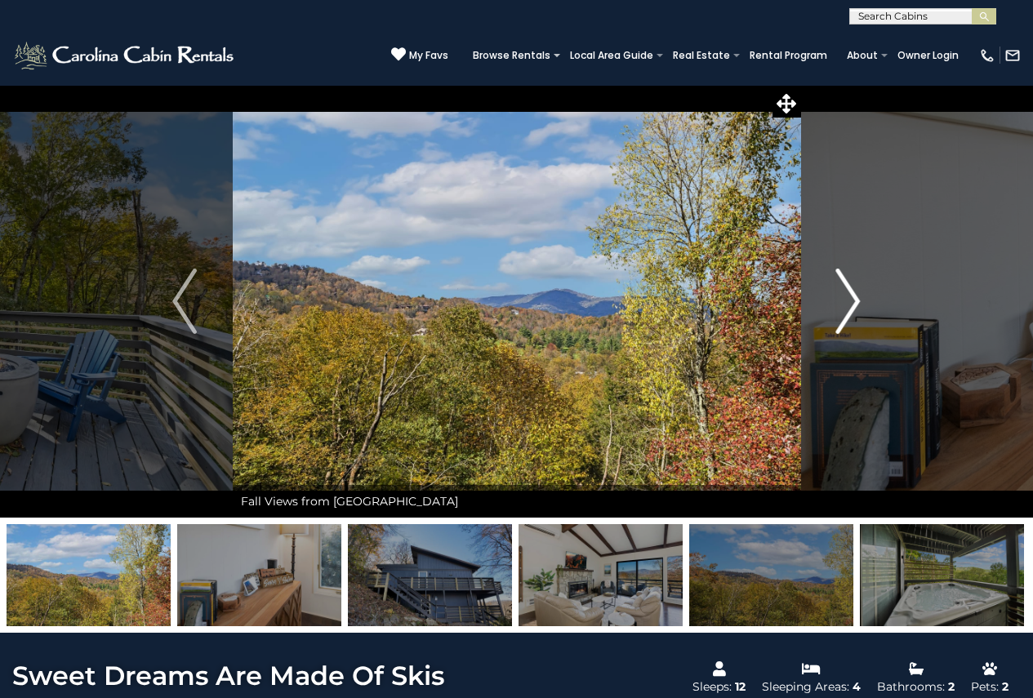
click at [832, 301] on button "Next" at bounding box center [849, 301] width 96 height 433
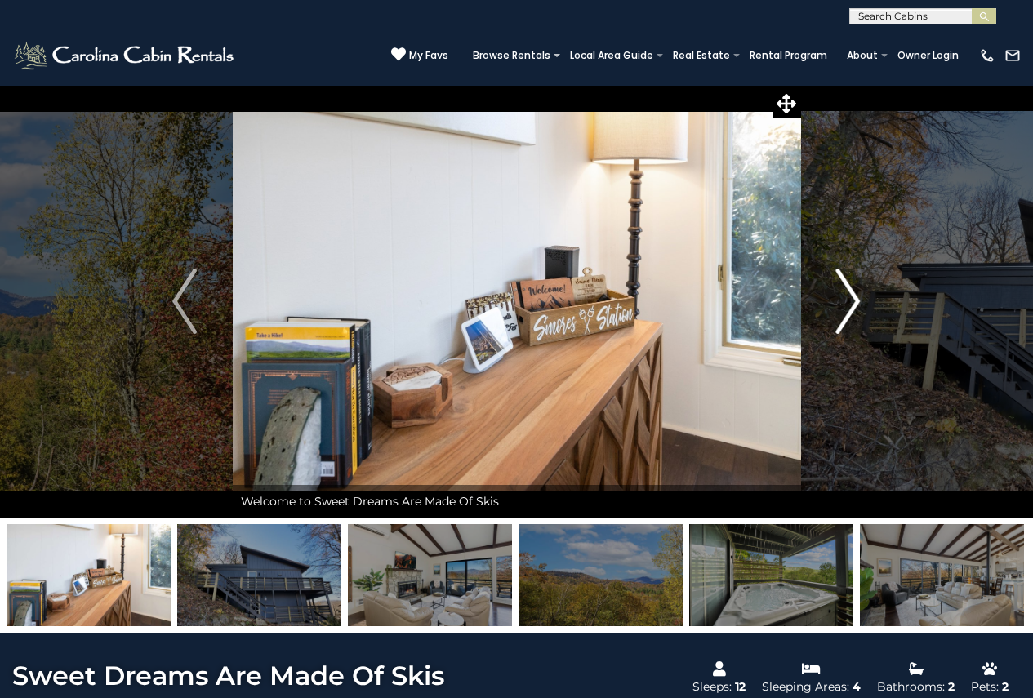
click at [832, 301] on button "Next" at bounding box center [849, 301] width 96 height 433
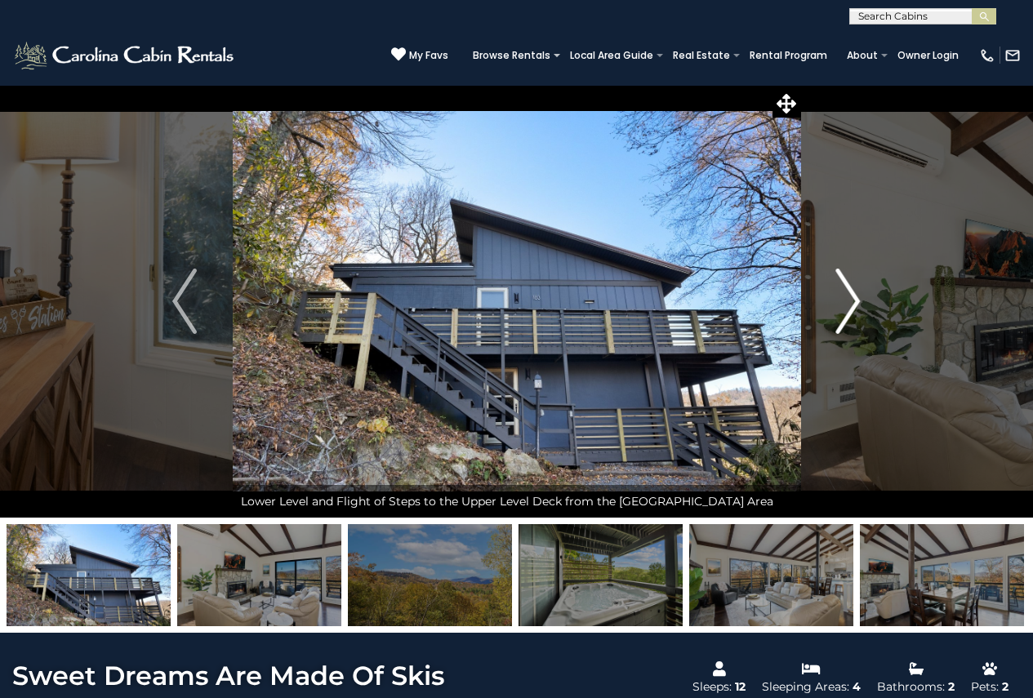
click at [832, 301] on button "Next" at bounding box center [849, 301] width 96 height 433
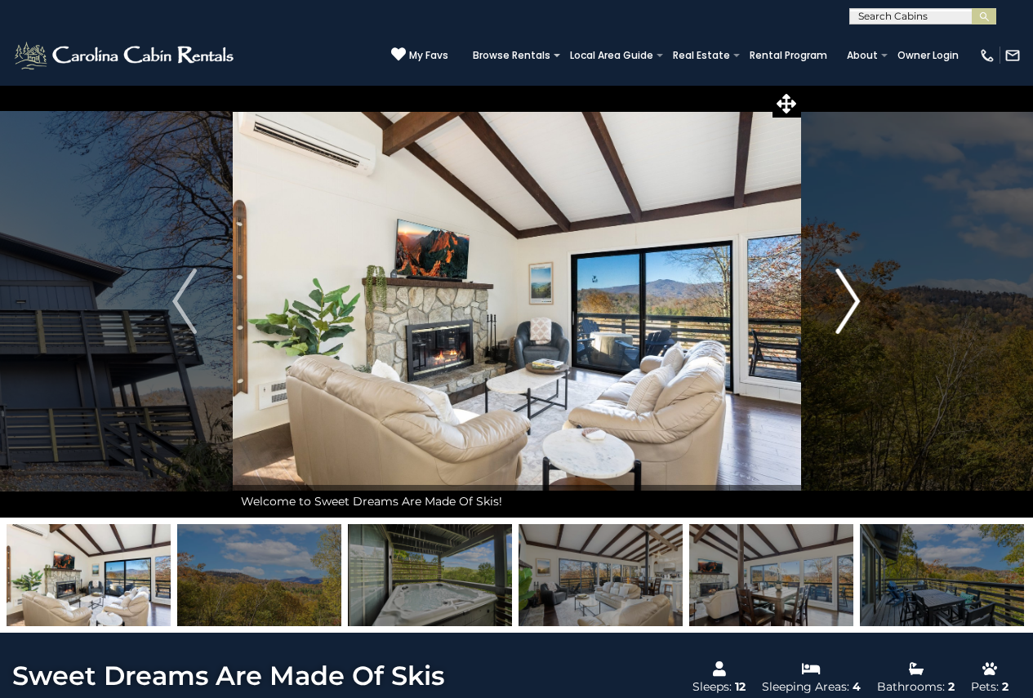
click at [832, 301] on button "Next" at bounding box center [849, 301] width 96 height 433
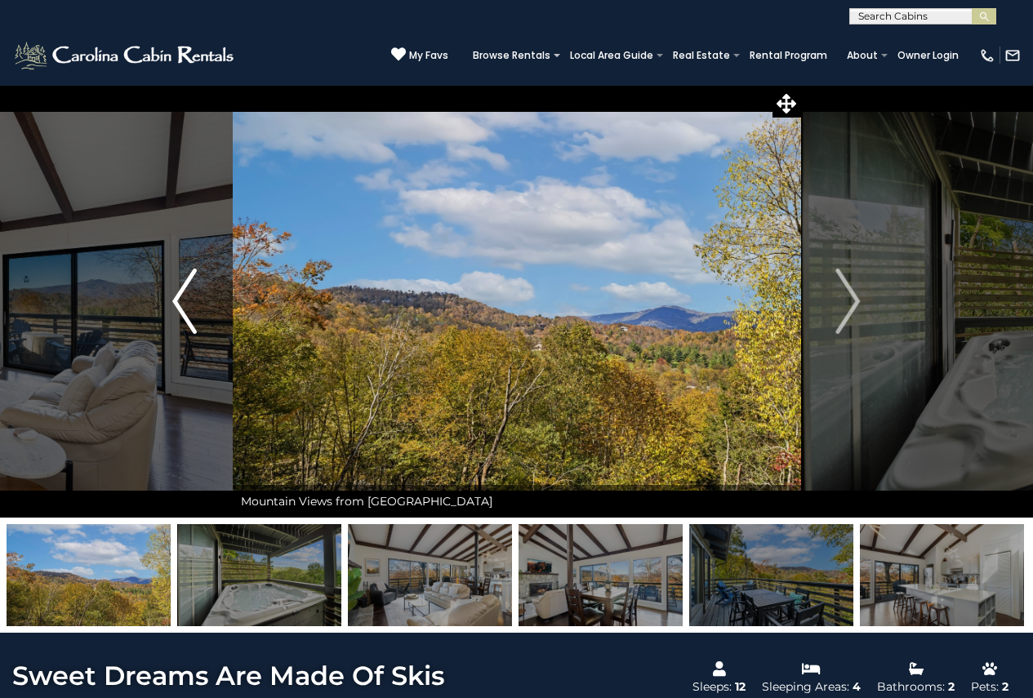
click at [163, 297] on button "Previous" at bounding box center [184, 301] width 96 height 433
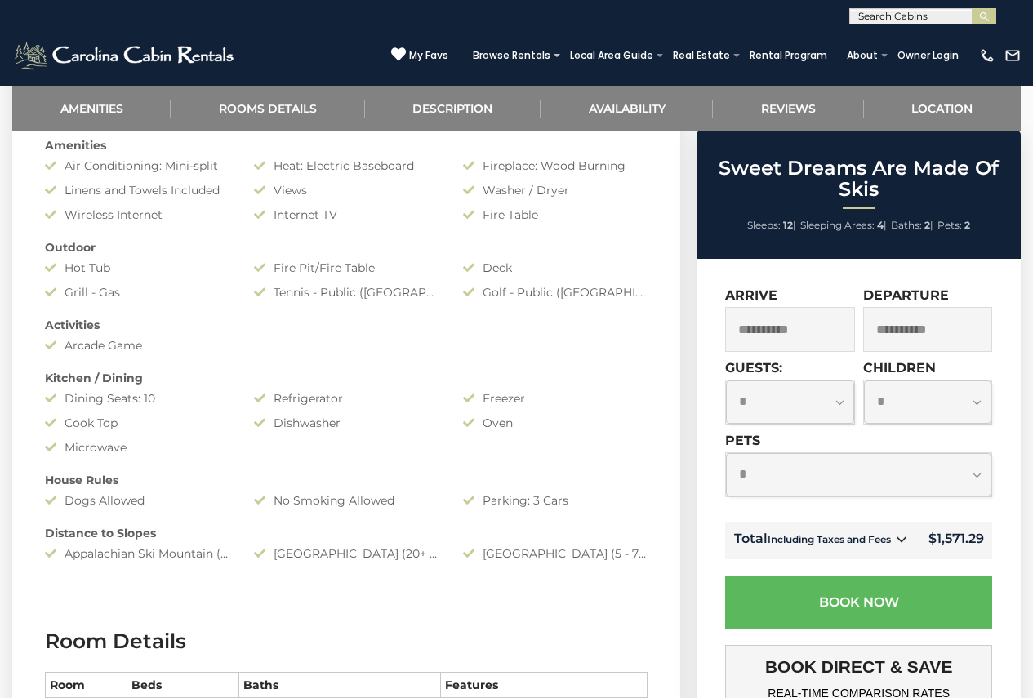
scroll to position [735, 0]
